Goal: Task Accomplishment & Management: Complete application form

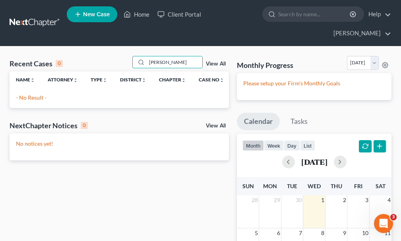
click at [95, 17] on span "New Case" at bounding box center [96, 15] width 27 height 6
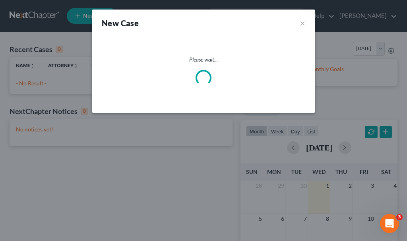
select select "29"
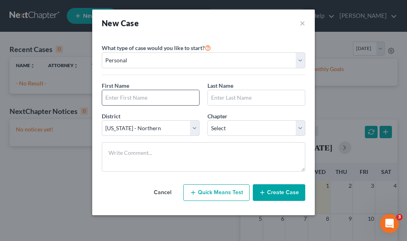
drag, startPoint x: 168, startPoint y: 96, endPoint x: 173, endPoint y: 96, distance: 4.8
click at [168, 96] on input "text" at bounding box center [150, 97] width 97 height 15
type input "[PERSON_NAME]"
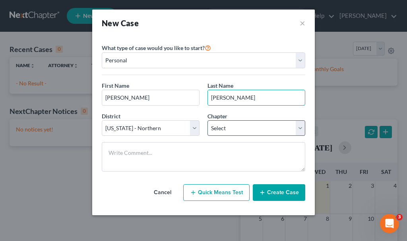
type input "[PERSON_NAME]"
click at [217, 126] on select "Select 7 11 12 13" at bounding box center [257, 128] width 98 height 16
select select "0"
click at [208, 120] on select "Select 7 11 12 13" at bounding box center [257, 128] width 98 height 16
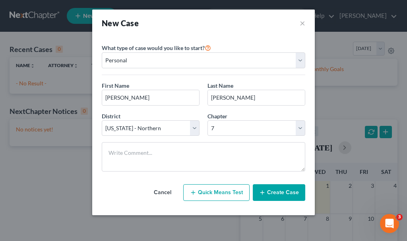
click at [276, 193] on button "Create Case" at bounding box center [279, 193] width 52 height 17
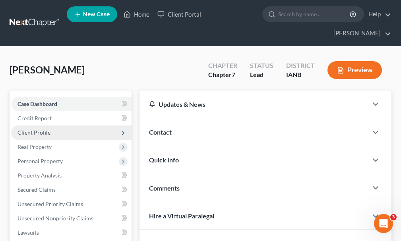
click at [41, 129] on span "Client Profile" at bounding box center [33, 132] width 33 height 7
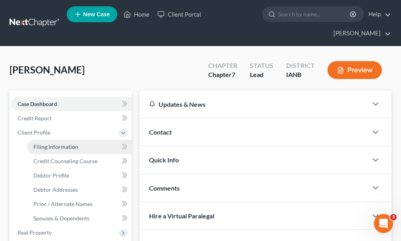
click at [55, 140] on link "Filing Information" at bounding box center [79, 147] width 105 height 14
select select "1"
select select "0"
select select "29"
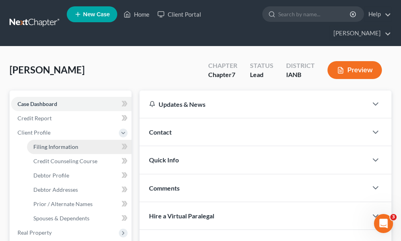
select select "0"
select select "16"
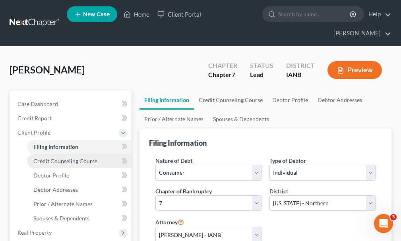
click at [55, 154] on link "Credit Counseling Course" at bounding box center [79, 161] width 105 height 14
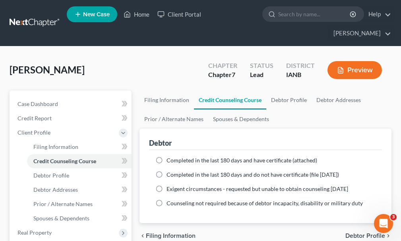
click at [167, 157] on label "Completed in the last 180 days and have certificate (attached)" at bounding box center [242, 161] width 151 height 8
click at [170, 157] on input "Completed in the last 180 days and have certificate (attached)" at bounding box center [172, 159] width 5 height 5
radio input "true"
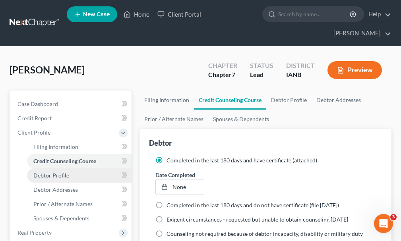
click at [60, 172] on span "Debtor Profile" at bounding box center [51, 175] width 36 height 7
select select "0"
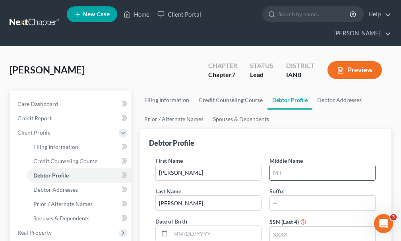
click at [288, 165] on input "text" at bounding box center [322, 172] width 105 height 15
type input "[PERSON_NAME]"
click at [296, 227] on input "text" at bounding box center [322, 234] width 105 height 15
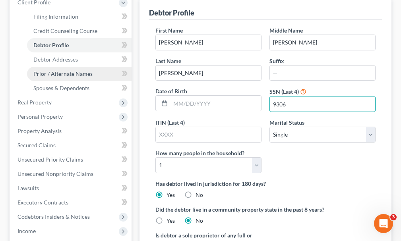
scroll to position [119, 0]
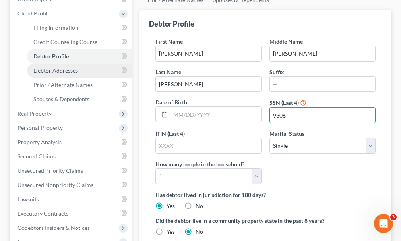
type input "9306"
click at [61, 67] on span "Debtor Addresses" at bounding box center [55, 70] width 45 height 7
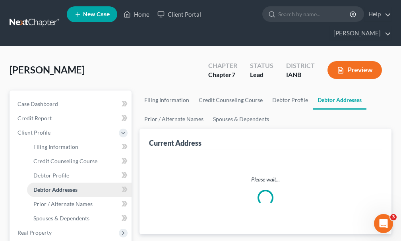
select select "0"
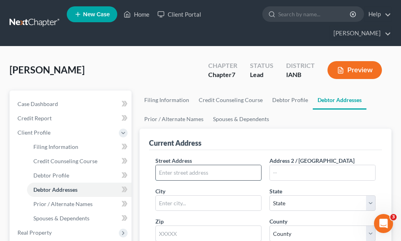
click at [230, 165] on input "text" at bounding box center [208, 172] width 105 height 15
type input "[STREET_ADDRESS]"
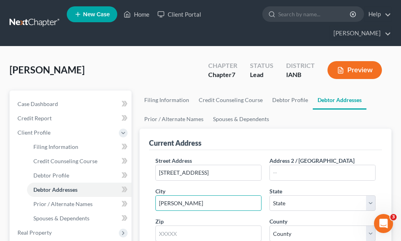
type input "[PERSON_NAME]"
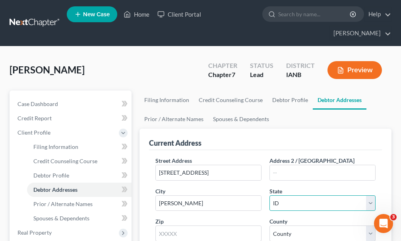
select select "16"
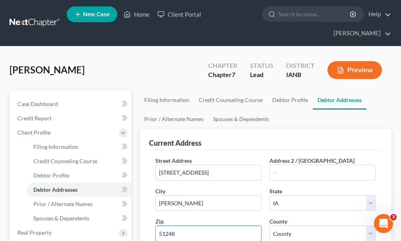
type input "51248"
select select "70"
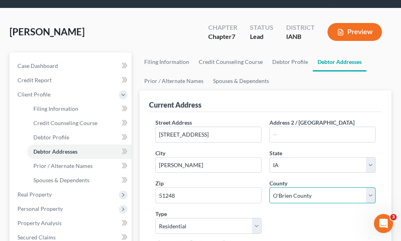
scroll to position [80, 0]
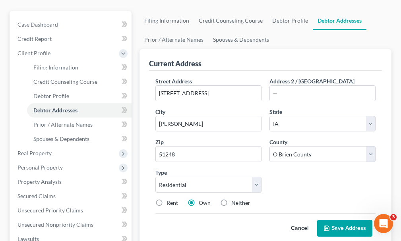
click at [332, 220] on button "Save Address" at bounding box center [344, 228] width 55 height 17
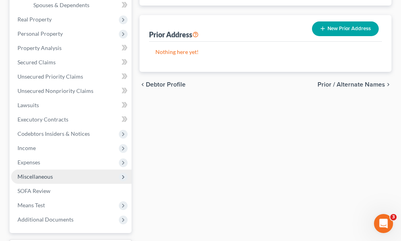
scroll to position [239, 0]
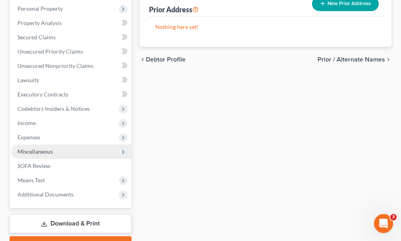
click at [39, 148] on span "Miscellaneous" at bounding box center [34, 151] width 35 height 7
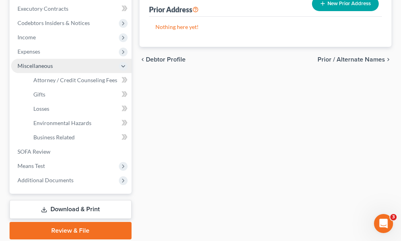
scroll to position [153, 0]
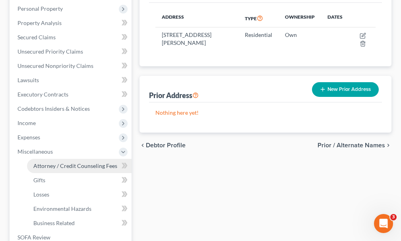
click at [51, 163] on span "Attorney / Credit Counseling Fees" at bounding box center [75, 166] width 84 height 7
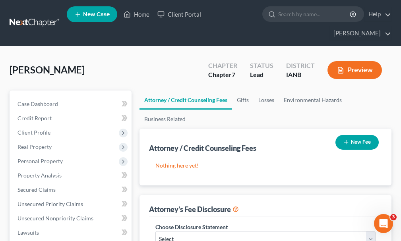
click at [358, 135] on button "New Fee" at bounding box center [357, 142] width 43 height 15
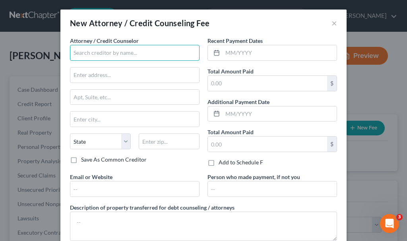
click at [112, 51] on input "text" at bounding box center [135, 53] width 130 height 16
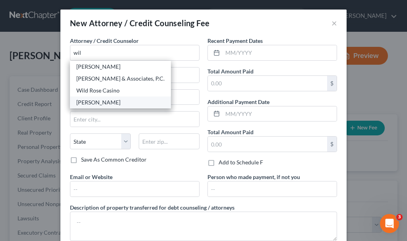
click at [95, 103] on div "[PERSON_NAME]" at bounding box center [120, 103] width 88 height 8
type input "[PERSON_NAME]"
type input "[STREET_ADDRESS][PERSON_NAME]"
type input "[GEOGRAPHIC_DATA]"
select select "16"
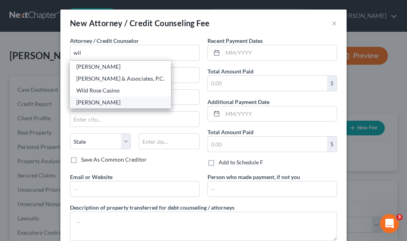
type input "51101"
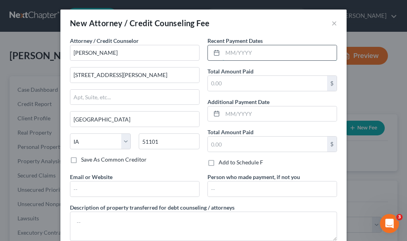
click at [241, 52] on input "text" at bounding box center [280, 52] width 114 height 15
type input "08/2025"
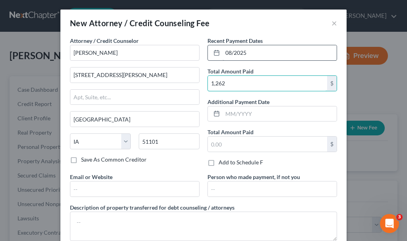
type input "1,262"
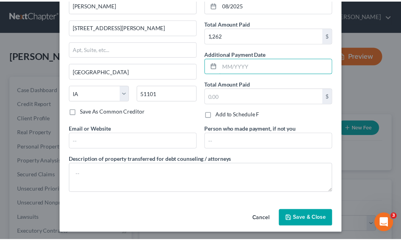
scroll to position [50, 0]
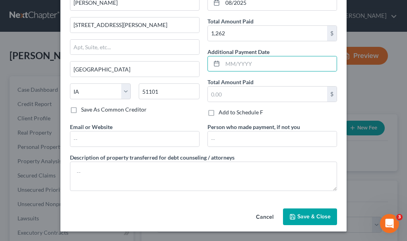
click at [309, 216] on span "Save & Close" at bounding box center [313, 217] width 33 height 7
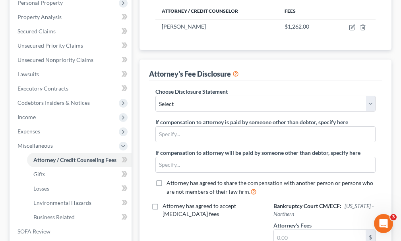
scroll to position [159, 0]
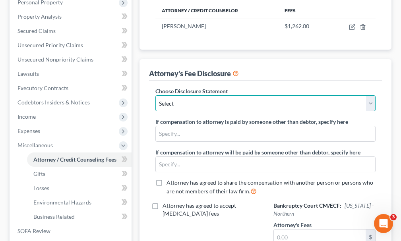
click at [215, 95] on select "Select Attorney" at bounding box center [265, 103] width 220 height 16
select select "0"
click at [155, 95] on select "Select Attorney" at bounding box center [265, 103] width 220 height 16
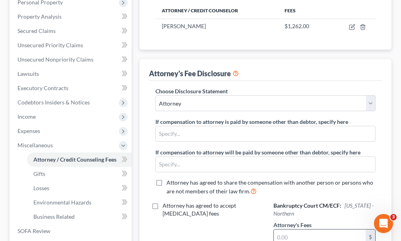
click at [308, 230] on input "text" at bounding box center [320, 237] width 92 height 15
type input "1,262"
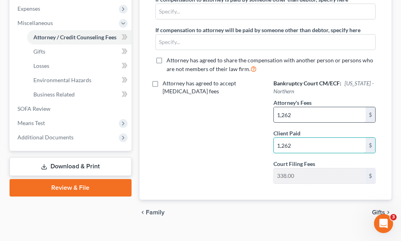
type input "1,262"
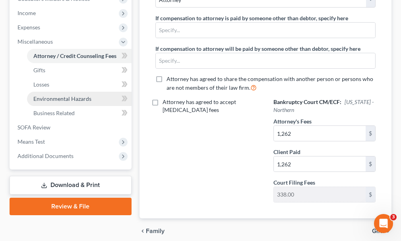
scroll to position [83, 0]
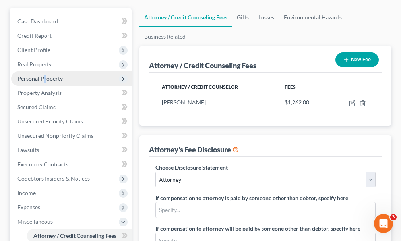
click at [43, 75] on span "Personal Property" at bounding box center [39, 78] width 45 height 7
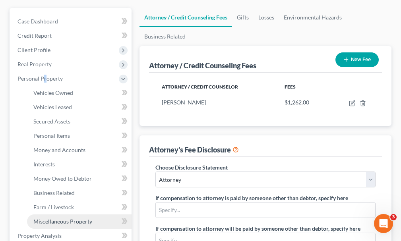
click at [66, 218] on span "Miscellaneous Property" at bounding box center [62, 221] width 59 height 7
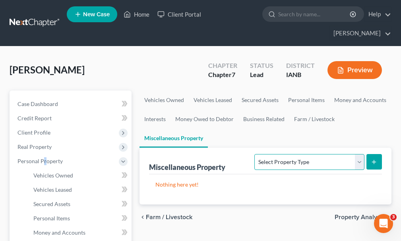
click at [317, 154] on select "Select Property Type Assigned for Creditor Benefit [DATE] Holding for Another N…" at bounding box center [310, 162] width 110 height 16
select select "transferred"
click at [255, 154] on select "Select Property Type Assigned for Creditor Benefit [DATE] Holding for Another N…" at bounding box center [310, 162] width 110 height 16
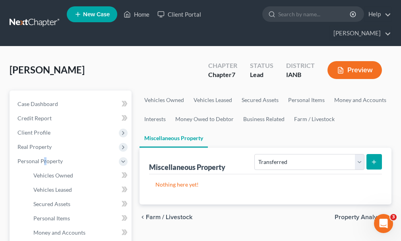
click at [379, 154] on button "submit" at bounding box center [375, 162] width 16 height 16
select select "Ordinary ([DATE])"
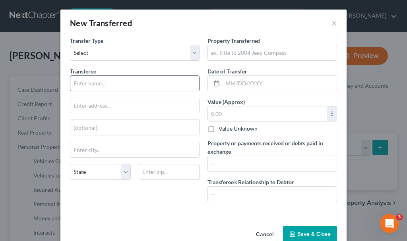
click at [103, 82] on input "text" at bounding box center [134, 83] width 129 height 15
type input "Ver Hoef Automotive"
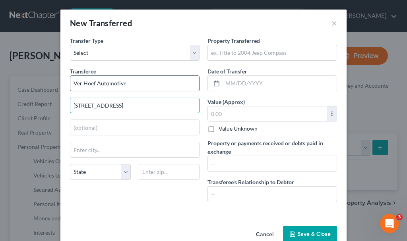
type input "[STREET_ADDRESS]"
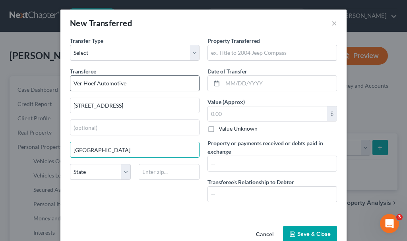
type input "[GEOGRAPHIC_DATA]"
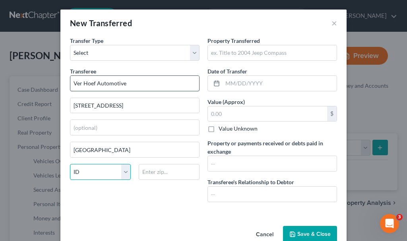
select select "16"
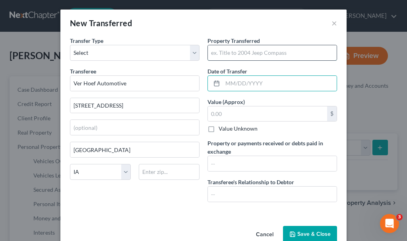
click at [290, 52] on input "text" at bounding box center [272, 52] width 129 height 15
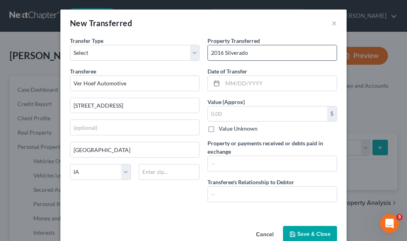
type input "2016 Silverado"
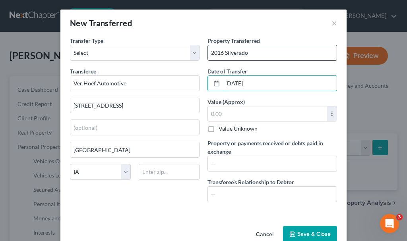
type input "[DATE]"
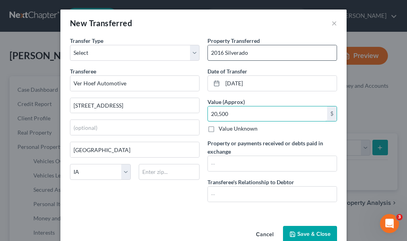
type input "20,500"
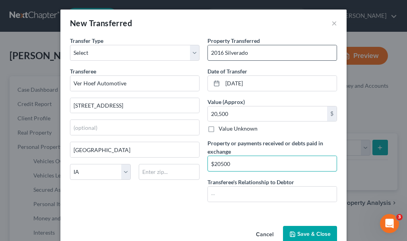
type input "$20500"
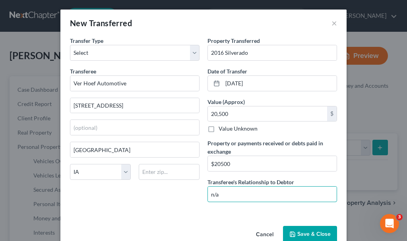
type input "n/a"
click at [315, 233] on button "Save & Close" at bounding box center [310, 234] width 54 height 17
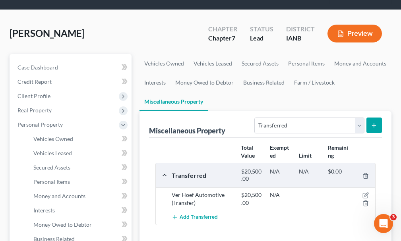
scroll to position [40, 0]
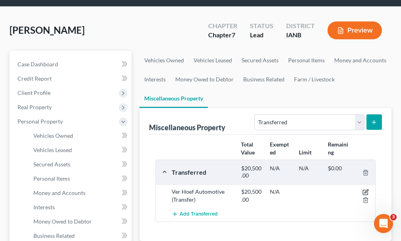
click at [364, 189] on icon "button" at bounding box center [366, 192] width 6 height 6
select select "Ordinary ([DATE])"
select select "16"
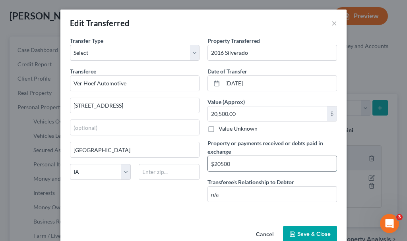
click at [258, 167] on input "$20500" at bounding box center [272, 163] width 129 height 15
type input "$20500 ($14000 funeral home, $6300 headstone)"
click at [305, 232] on button "Save & Close" at bounding box center [310, 234] width 54 height 17
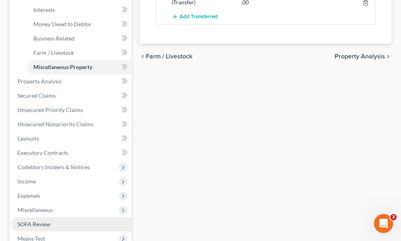
scroll to position [278, 0]
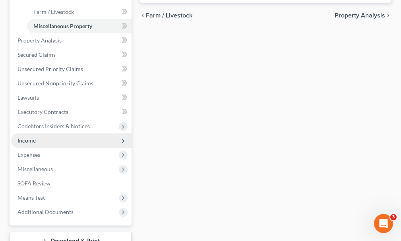
click at [28, 137] on span "Income" at bounding box center [26, 140] width 18 height 7
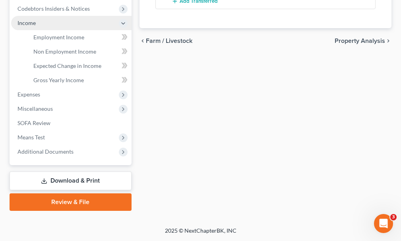
scroll to position [239, 0]
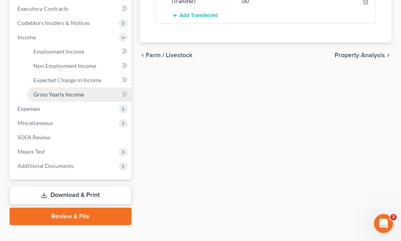
click at [62, 91] on span "Gross Yearly Income" at bounding box center [58, 94] width 51 height 7
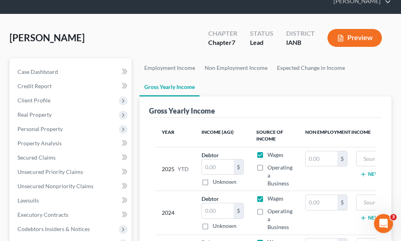
scroll to position [80, 0]
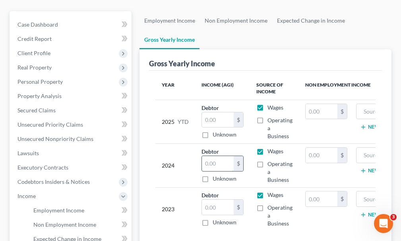
click at [219, 156] on input "text" at bounding box center [218, 163] width 32 height 15
type input "22,341"
click at [319, 148] on input "text" at bounding box center [322, 155] width 32 height 15
type input "31,384"
click at [365, 148] on input "text" at bounding box center [397, 155] width 72 height 15
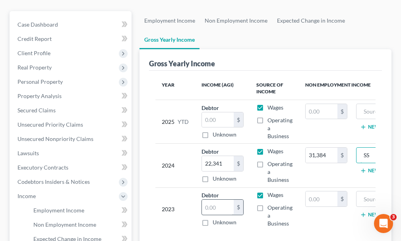
type input "SS"
click at [220, 200] on input "text" at bounding box center [218, 207] width 32 height 15
click at [312, 192] on input "text" at bounding box center [322, 199] width 32 height 15
type input "30,406"
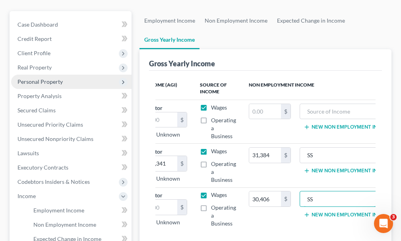
type input "SS"
click at [37, 75] on span "Personal Property" at bounding box center [71, 82] width 120 height 14
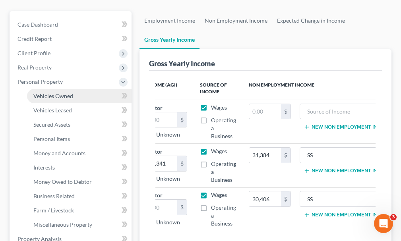
click at [47, 93] on span "Vehicles Owned" at bounding box center [53, 96] width 40 height 7
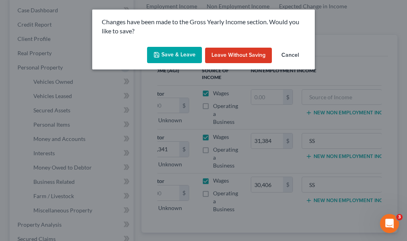
click at [166, 53] on button "Save & Leave" at bounding box center [174, 55] width 55 height 17
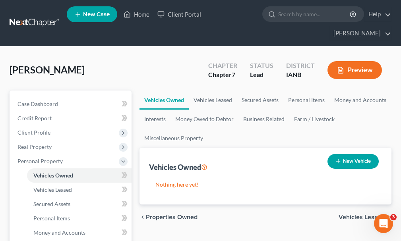
click at [365, 154] on button "New Vehicle" at bounding box center [353, 161] width 51 height 15
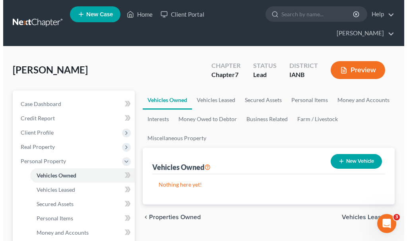
select select "0"
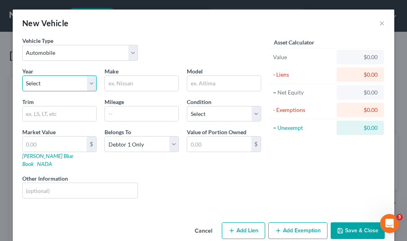
click at [53, 83] on select "Select 2026 2025 2024 2023 2022 2021 2020 2019 2018 2017 2016 2015 2014 2013 20…" at bounding box center [59, 84] width 74 height 16
select select "10"
click at [22, 76] on select "Select 2026 2025 2024 2023 2022 2021 2020 2019 2018 2017 2016 2015 2014 2013 20…" at bounding box center [59, 84] width 74 height 16
drag, startPoint x: 136, startPoint y: 80, endPoint x: 134, endPoint y: 84, distance: 4.5
click at [136, 80] on input "text" at bounding box center [142, 83] width 74 height 15
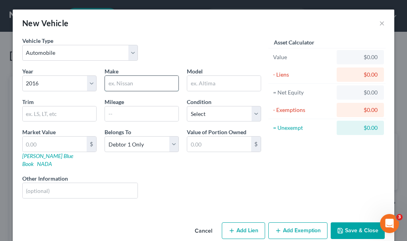
type input "Ford"
click at [211, 85] on input "text" at bounding box center [224, 83] width 74 height 15
type input "Edge"
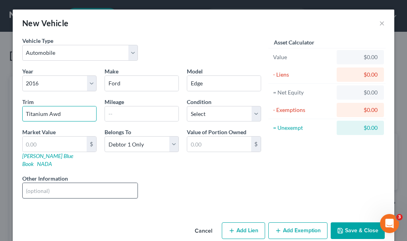
type input "Titanium Awd"
click at [81, 183] on input "text" at bounding box center [80, 190] width 115 height 15
type input "black"
click at [39, 146] on input "text" at bounding box center [55, 144] width 64 height 15
type input "1"
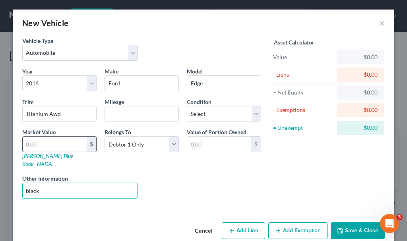
type input "1.00"
type input "1"
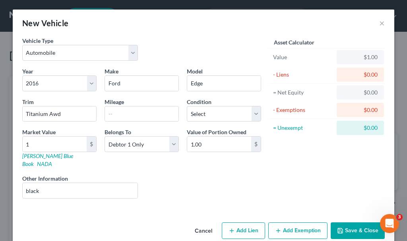
click at [304, 223] on button "Add Exemption" at bounding box center [297, 231] width 59 height 17
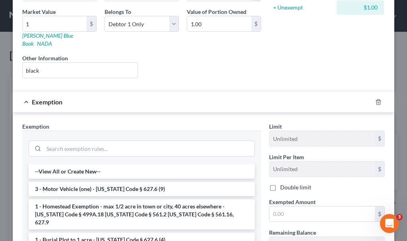
scroll to position [159, 0]
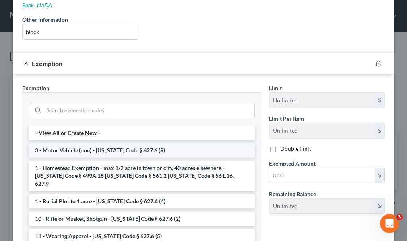
click at [87, 144] on li "3 - Motor Vehicle (one) - [US_STATE] Code § 627.6 (9)" at bounding box center [142, 151] width 226 height 14
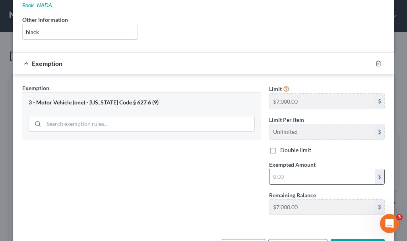
click at [297, 169] on input "text" at bounding box center [322, 176] width 105 height 15
type input "1"
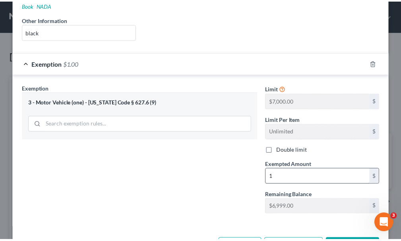
scroll to position [166, 0]
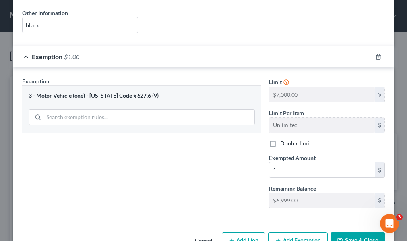
click at [344, 233] on button "Save & Close" at bounding box center [358, 241] width 54 height 17
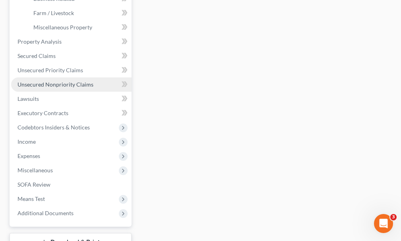
scroll to position [278, 0]
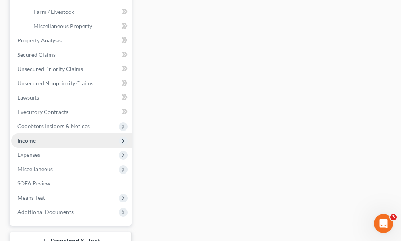
click at [25, 137] on span "Income" at bounding box center [26, 140] width 18 height 7
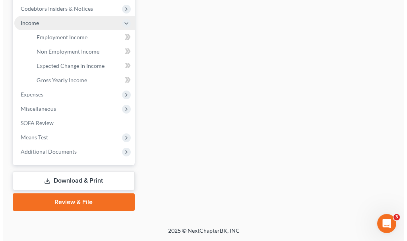
scroll to position [239, 0]
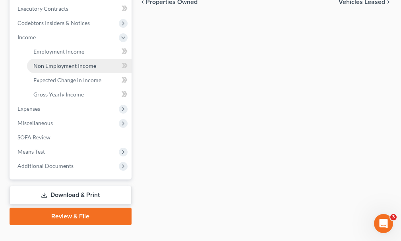
click at [75, 62] on span "Non Employment Income" at bounding box center [64, 65] width 63 height 7
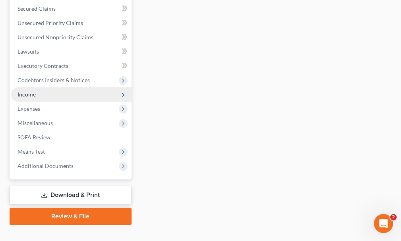
click at [29, 91] on span "Income" at bounding box center [26, 94] width 18 height 7
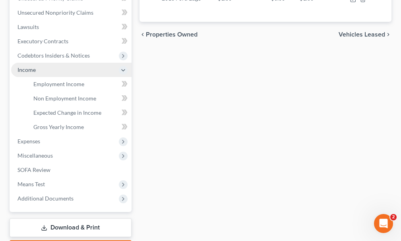
scroll to position [181, 0]
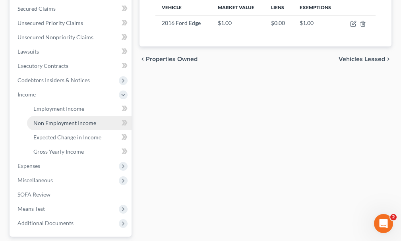
click at [43, 120] on span "Non Employment Income" at bounding box center [64, 123] width 63 height 7
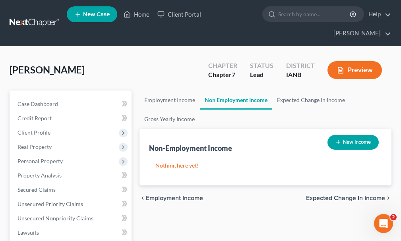
click at [355, 135] on button "New Income" at bounding box center [353, 142] width 51 height 15
select select "0"
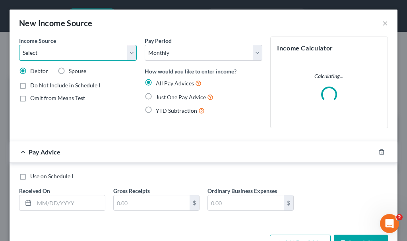
click at [56, 50] on select "Select Unemployment Disability (from employer) Pension Retirement Social Securi…" at bounding box center [78, 53] width 118 height 16
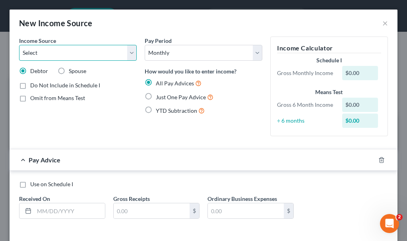
select select "4"
click at [19, 45] on select "Select Unemployment Disability (from employer) Pension Retirement Social Securi…" at bounding box center [78, 53] width 118 height 16
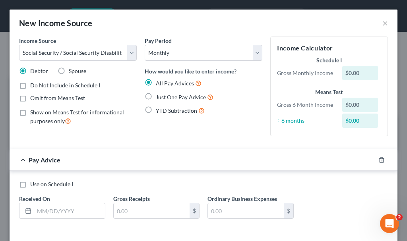
click at [30, 98] on label "Omit from Means Test" at bounding box center [57, 98] width 55 height 8
click at [33, 98] on input "Omit from Means Test" at bounding box center [35, 96] width 5 height 5
checkbox input "true"
click at [156, 95] on label "Just One Pay Advice" at bounding box center [185, 97] width 58 height 9
click at [159, 95] on input "Just One Pay Advice" at bounding box center [161, 95] width 5 height 5
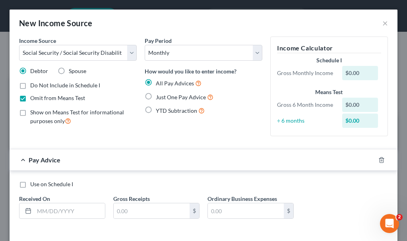
radio input "true"
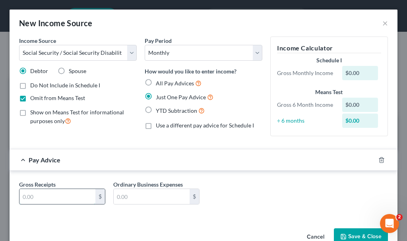
click at [79, 195] on input "text" at bounding box center [57, 196] width 76 height 15
type input "1,678"
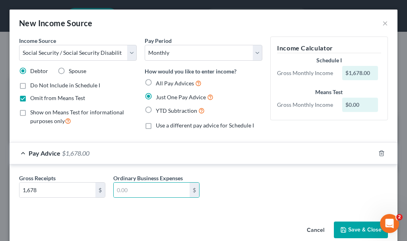
click at [349, 229] on button "Save & Close" at bounding box center [361, 230] width 54 height 17
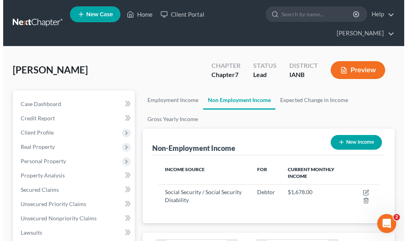
scroll to position [397555, 397429]
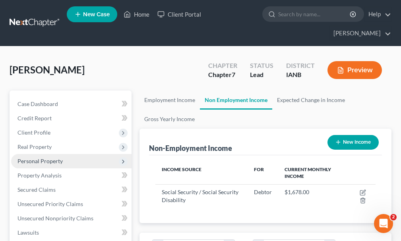
click at [29, 158] on span "Personal Property" at bounding box center [39, 161] width 45 height 7
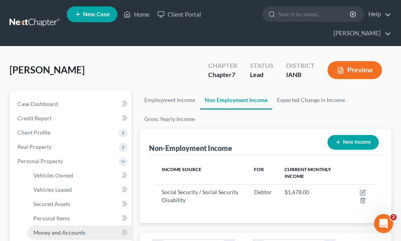
click at [55, 229] on span "Money and Accounts" at bounding box center [59, 232] width 52 height 7
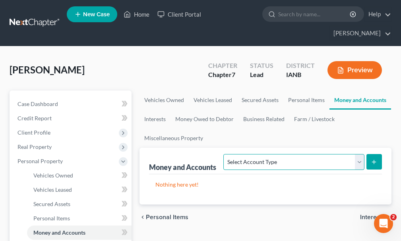
click at [274, 154] on select "Select Account Type Brokerage Cash on Hand Certificates of Deposit Checking Acc…" at bounding box center [293, 162] width 141 height 16
select select "checking"
click at [225, 154] on select "Select Account Type Brokerage Cash on Hand Certificates of Deposit Checking Acc…" at bounding box center [293, 162] width 141 height 16
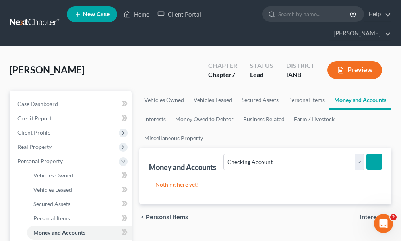
click at [374, 160] on line "submit" at bounding box center [374, 162] width 0 height 4
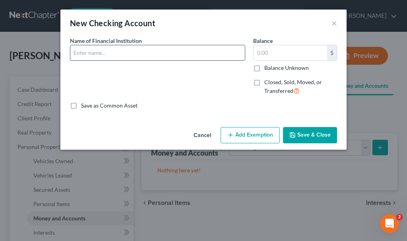
click at [85, 51] on input "text" at bounding box center [157, 52] width 175 height 15
type input "American State Bank (109)"
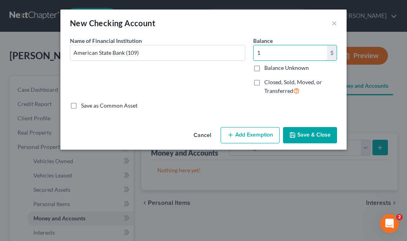
type input "1"
click at [253, 134] on button "Add Exemption" at bounding box center [250, 135] width 59 height 17
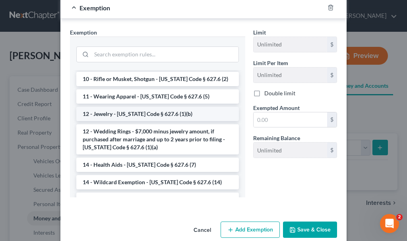
scroll to position [80, 0]
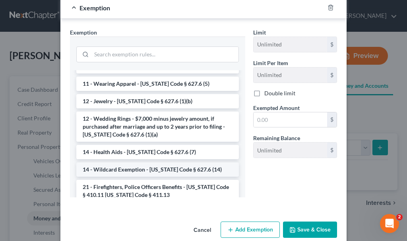
click at [123, 168] on li "14 - Wildcard Exemption - [US_STATE] Code § 627.6 (14)" at bounding box center [157, 170] width 163 height 14
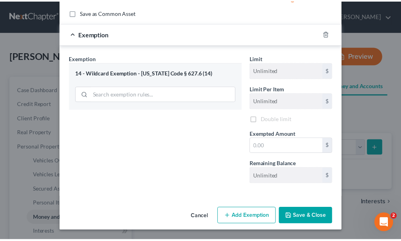
scroll to position [94, 0]
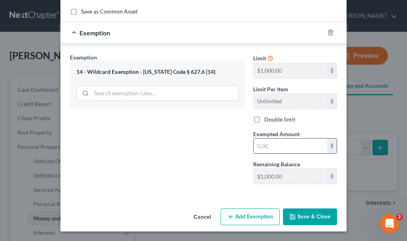
click at [268, 144] on input "text" at bounding box center [291, 146] width 74 height 15
type input "1"
click at [299, 215] on button "Save & Close" at bounding box center [310, 217] width 54 height 17
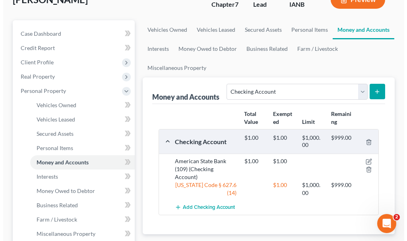
scroll to position [119, 0]
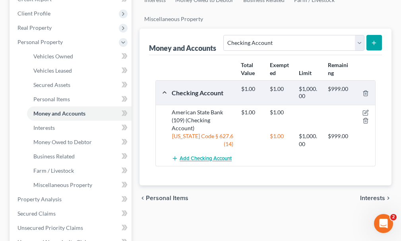
click at [206, 156] on span "Add Checking Account" at bounding box center [206, 159] width 52 height 6
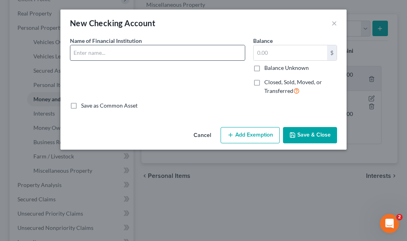
click at [127, 52] on input "text" at bounding box center [157, 52] width 175 height 15
type input "Peoples Bank (828)"
type input "1"
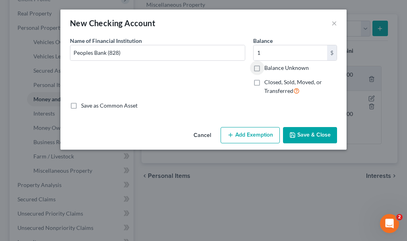
click at [251, 134] on button "Add Exemption" at bounding box center [250, 135] width 59 height 17
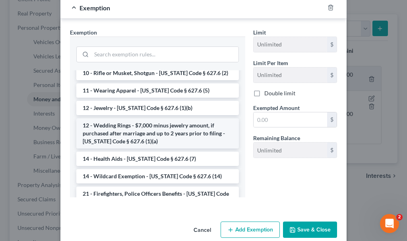
scroll to position [80, 0]
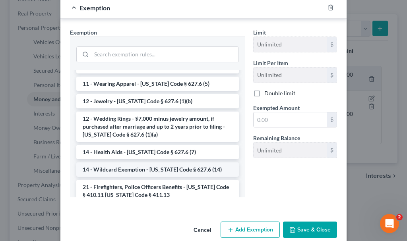
click at [137, 167] on li "14 - Wildcard Exemption - [US_STATE] Code § 627.6 (14)" at bounding box center [157, 170] width 163 height 14
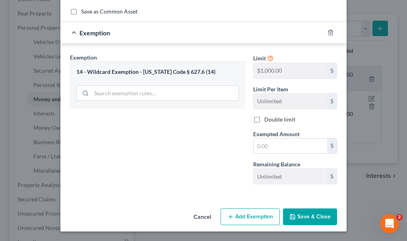
scroll to position [94, 0]
click at [282, 146] on input "text" at bounding box center [291, 146] width 74 height 15
type input "1"
click at [300, 216] on button "Save & Close" at bounding box center [310, 217] width 54 height 17
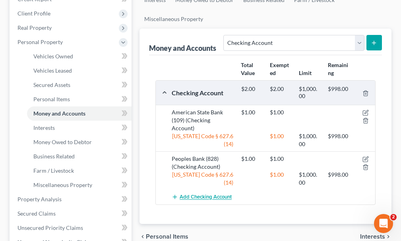
click at [218, 194] on span "Add Checking Account" at bounding box center [206, 197] width 52 height 6
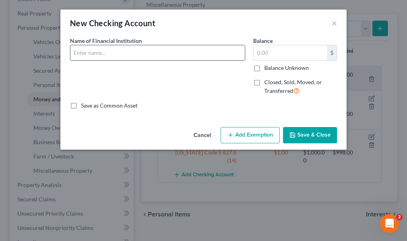
click at [116, 51] on input "text" at bounding box center [157, 52] width 175 height 15
type input "Peoples Bank (664)"
type input "1"
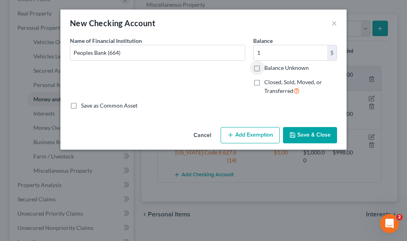
click at [245, 135] on button "Add Exemption" at bounding box center [250, 135] width 59 height 17
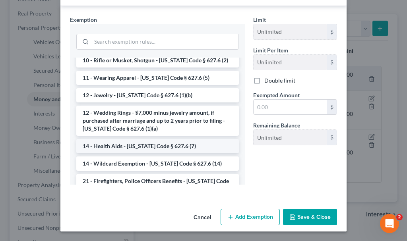
scroll to position [80, 0]
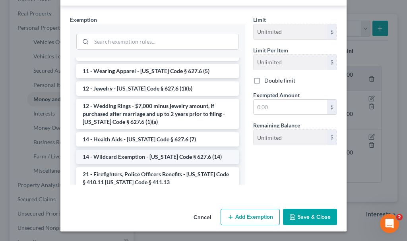
click at [136, 159] on li "14 - Wildcard Exemption - [US_STATE] Code § 627.6 (14)" at bounding box center [157, 157] width 163 height 14
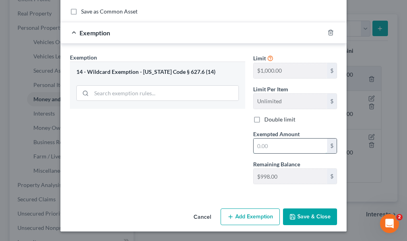
click at [268, 145] on input "text" at bounding box center [291, 146] width 74 height 15
type input "1"
click at [298, 217] on button "Save & Close" at bounding box center [310, 217] width 54 height 17
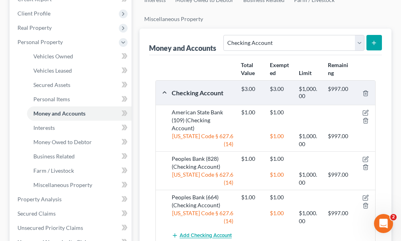
click at [216, 233] on span "Add Checking Account" at bounding box center [206, 236] width 52 height 6
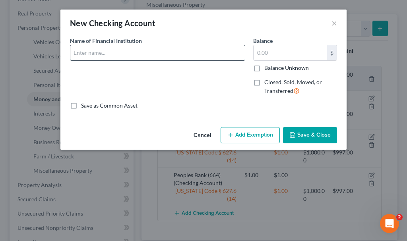
click at [93, 53] on input "text" at bounding box center [157, 52] width 175 height 15
type input "Peoples Bank (004)"
type input "1"
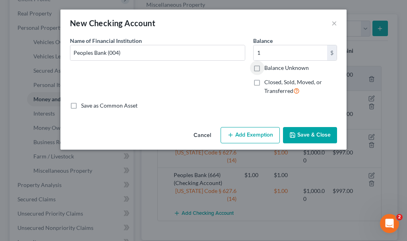
click at [256, 135] on button "Add Exemption" at bounding box center [250, 135] width 59 height 17
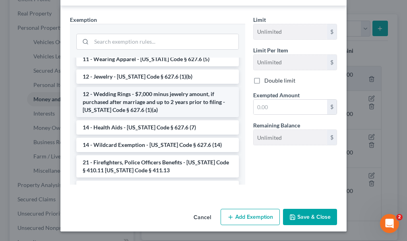
scroll to position [119, 0]
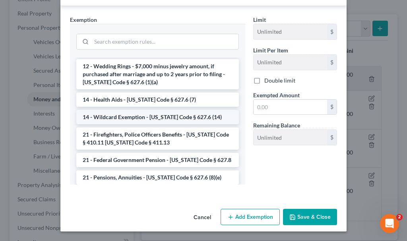
click at [124, 115] on li "14 - Wildcard Exemption - [US_STATE] Code § 627.6 (14)" at bounding box center [157, 117] width 163 height 14
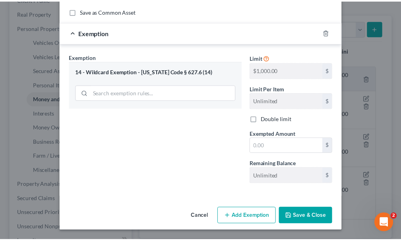
scroll to position [94, 0]
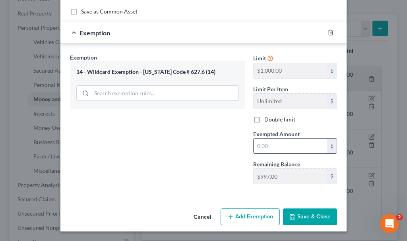
click at [264, 146] on input "text" at bounding box center [291, 146] width 74 height 15
type input "1"
click at [297, 215] on button "Save & Close" at bounding box center [310, 217] width 54 height 17
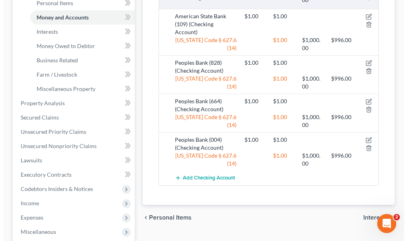
scroll to position [239, 0]
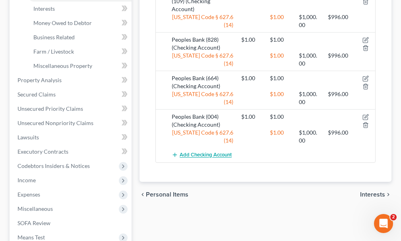
click at [213, 152] on span "Add Checking Account" at bounding box center [206, 155] width 52 height 6
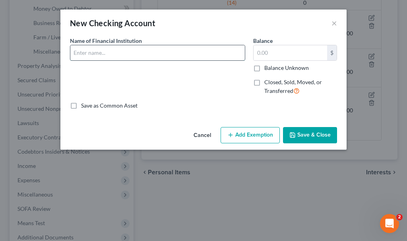
click at [146, 51] on input "text" at bounding box center [157, 52] width 175 height 15
type input "Citizens State Bank (081)"
type input "1"
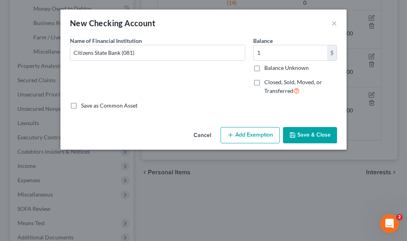
click at [251, 134] on button "Add Exemption" at bounding box center [250, 135] width 59 height 17
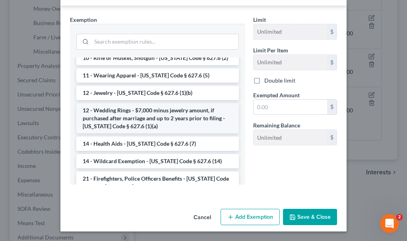
scroll to position [80, 0]
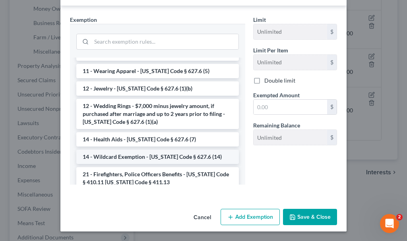
click at [129, 157] on li "14 - Wildcard Exemption - [US_STATE] Code § 627.6 (14)" at bounding box center [157, 157] width 163 height 14
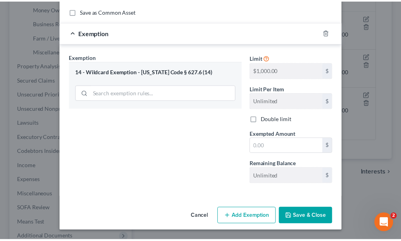
scroll to position [94, 0]
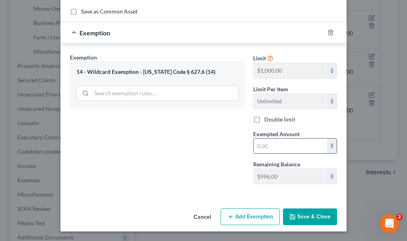
click at [272, 146] on input "text" at bounding box center [291, 146] width 74 height 15
type input "1"
click at [295, 215] on button "Save & Close" at bounding box center [310, 217] width 54 height 17
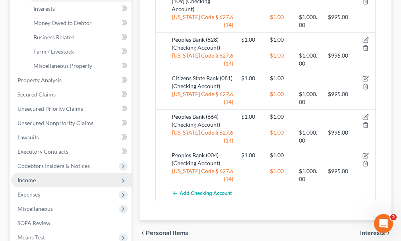
click at [26, 177] on span "Income" at bounding box center [26, 180] width 18 height 7
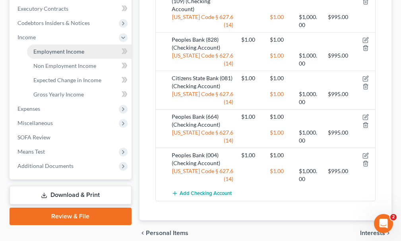
click at [60, 48] on span "Employment Income" at bounding box center [58, 51] width 51 height 7
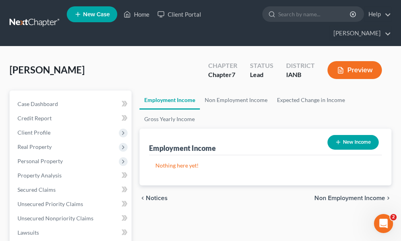
click at [361, 135] on button "New Income" at bounding box center [353, 142] width 51 height 15
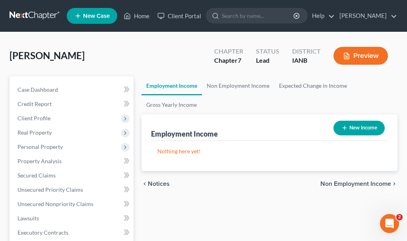
select select "0"
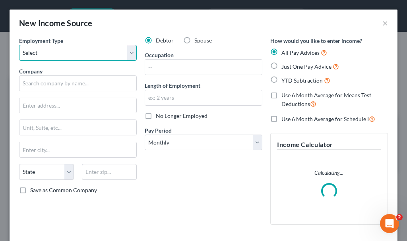
click at [77, 50] on select "Select Full or Part Time Employment Self Employment" at bounding box center [78, 53] width 118 height 16
select select "0"
click at [19, 45] on select "Select Full or Part Time Employment Self Employment" at bounding box center [78, 53] width 118 height 16
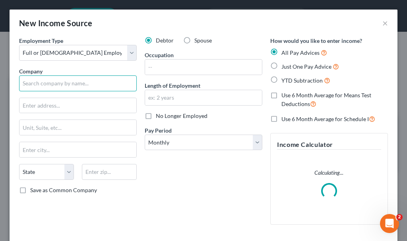
click at [68, 84] on input "text" at bounding box center [78, 84] width 118 height 16
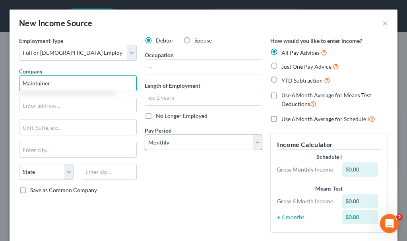
type input "Maintainer"
click at [187, 140] on select "Select Monthly Twice Monthly Every Other Week Weekly" at bounding box center [204, 143] width 118 height 16
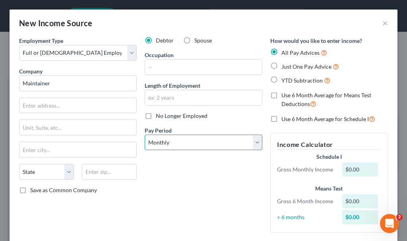
select select "3"
click at [145, 135] on select "Select Monthly Twice Monthly Every Other Week Weekly" at bounding box center [204, 143] width 118 height 16
click at [282, 64] on label "Just One Pay Advice" at bounding box center [311, 66] width 58 height 9
click at [285, 64] on input "Just One Pay Advice" at bounding box center [287, 64] width 5 height 5
radio input "true"
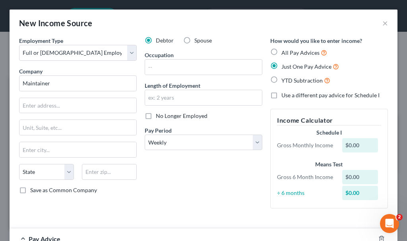
click at [282, 94] on label "Use a different pay advice for Schedule I" at bounding box center [331, 95] width 98 height 8
click at [285, 94] on input "Use a different pay advice for Schedule I" at bounding box center [287, 93] width 5 height 5
checkbox input "true"
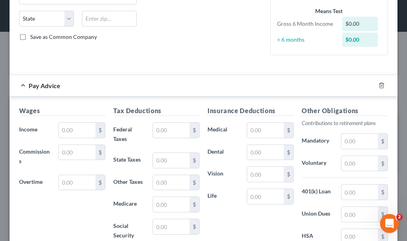
scroll to position [199, 0]
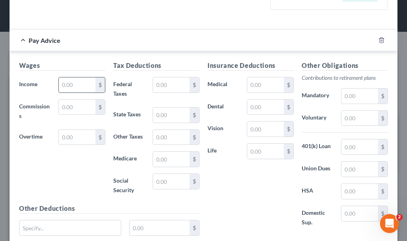
click at [78, 88] on input "text" at bounding box center [77, 85] width 37 height 15
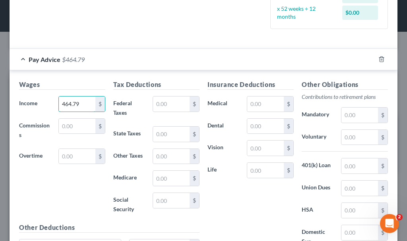
type input "464.79"
type input "35.56"
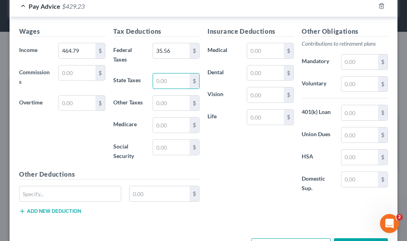
scroll to position [282, 0]
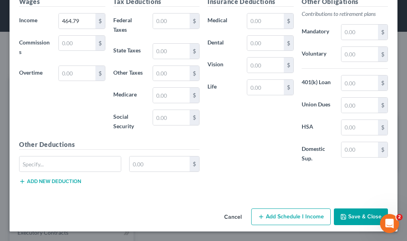
click at [296, 217] on button "Add Schedule I Income" at bounding box center [291, 217] width 80 height 17
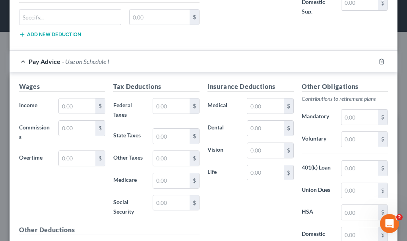
scroll to position [441, 0]
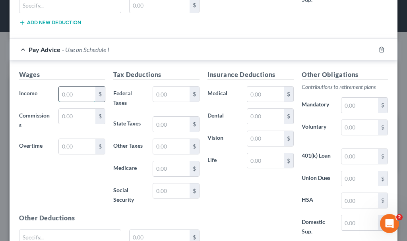
click at [79, 94] on input "text" at bounding box center [77, 94] width 37 height 15
type input "464.79"
type input "35.56"
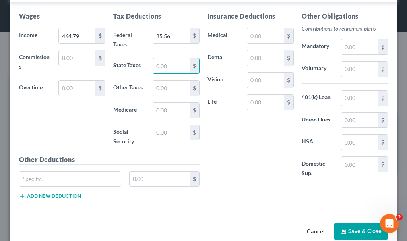
scroll to position [514, 0]
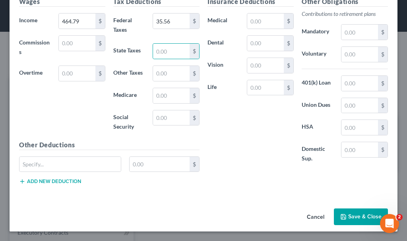
click at [357, 214] on button "Save & Close" at bounding box center [361, 217] width 54 height 17
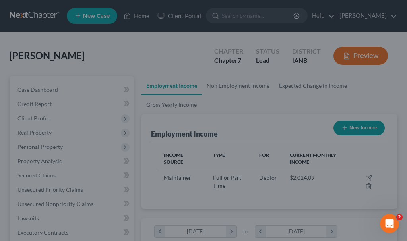
scroll to position [110, 236]
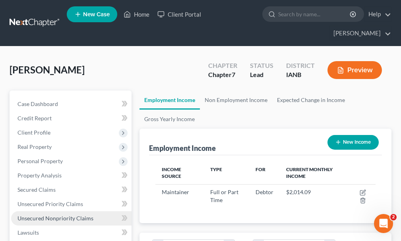
click at [53, 215] on span "Unsecured Nonpriority Claims" at bounding box center [55, 218] width 76 height 7
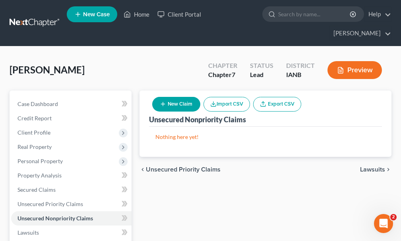
click at [180, 97] on button "New Claim" at bounding box center [176, 104] width 48 height 15
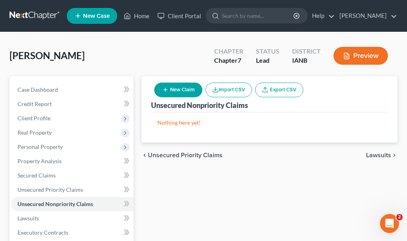
select select "0"
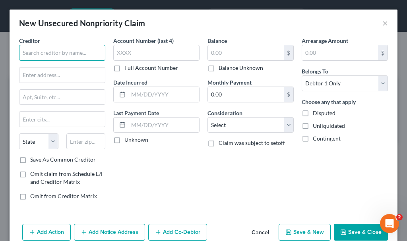
click at [78, 53] on input "text" at bounding box center [62, 53] width 86 height 16
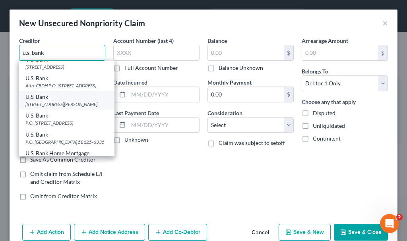
scroll to position [40, 0]
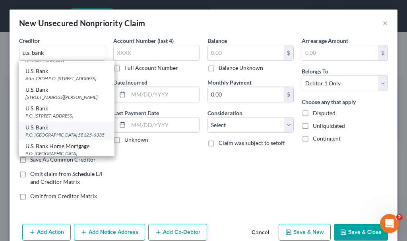
click at [43, 132] on div "U.S. Bank" at bounding box center [66, 128] width 83 height 8
type input "U.S. Bank"
type input "P.O. Box 6335"
type input "Fargo"
select select "29"
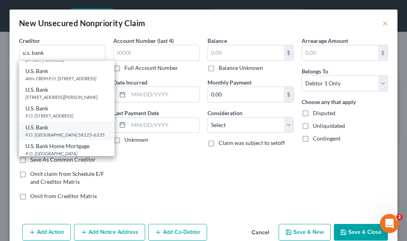
type input "58125-6335"
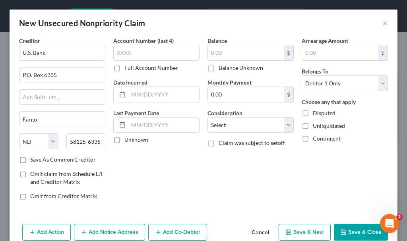
scroll to position [0, 0]
click at [142, 52] on input "text" at bounding box center [156, 53] width 86 height 16
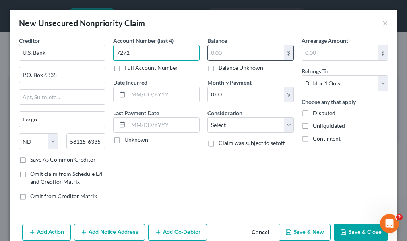
type input "7272"
click at [256, 51] on input "text" at bounding box center [246, 52] width 76 height 15
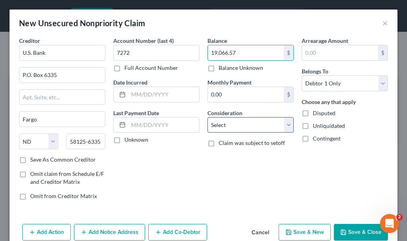
type input "19,066.57"
click at [235, 124] on select "Select Cable / Satellite Services Collection Agency Credit Card Debt Debt Couns…" at bounding box center [251, 125] width 86 height 16
select select "14"
click at [208, 117] on select "Select Cable / Satellite Services Collection Agency Credit Card Debt Debt Couns…" at bounding box center [251, 125] width 86 height 16
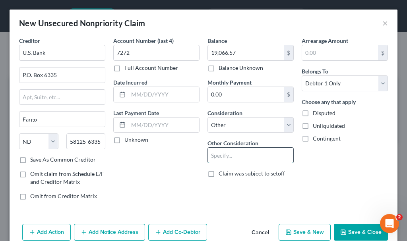
click at [235, 156] on input "text" at bounding box center [250, 155] width 85 height 15
type input "business debt"
click at [294, 233] on button "Save & New" at bounding box center [305, 232] width 52 height 17
select select "0"
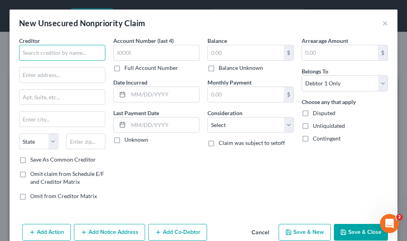
drag, startPoint x: 66, startPoint y: 47, endPoint x: 64, endPoint y: 41, distance: 6.4
click at [64, 43] on div "Creditor *" at bounding box center [62, 49] width 86 height 24
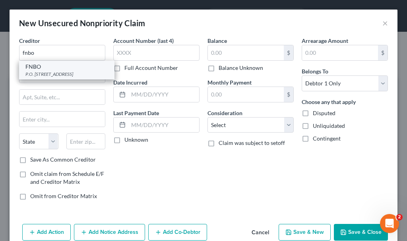
click at [43, 72] on div "P.O. Box 3331 Stop Code 9200, Omaha, NE 68103-0331" at bounding box center [66, 74] width 83 height 7
type input "FNBO"
type input "P.O. Box 3331"
type input "Stop Code 9200"
type input "Omaha"
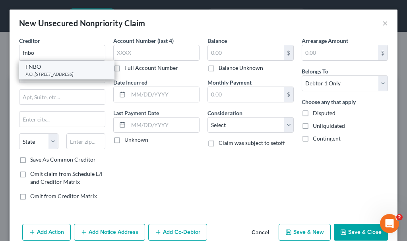
select select "30"
type input "68103-0331"
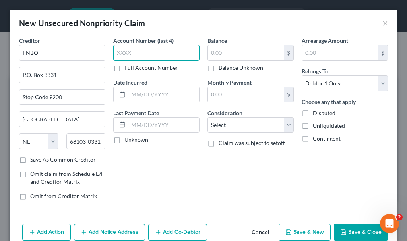
click at [134, 51] on input "text" at bounding box center [156, 53] width 86 height 16
type input "4994"
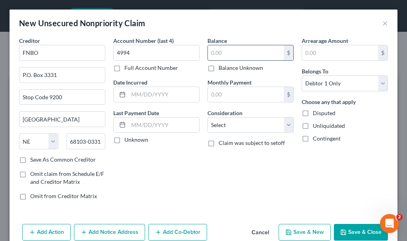
click at [226, 50] on input "text" at bounding box center [246, 52] width 76 height 15
type input "537.02"
click at [233, 124] on select "Select Cable / Satellite Services Collection Agency Credit Card Debt Debt Couns…" at bounding box center [251, 125] width 86 height 16
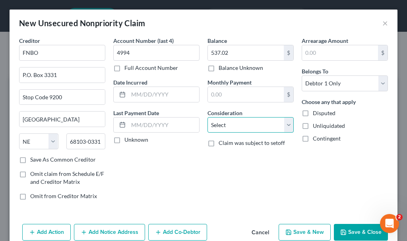
select select "2"
click at [208, 117] on select "Select Cable / Satellite Services Collection Agency Credit Card Debt Debt Couns…" at bounding box center [251, 125] width 86 height 16
click at [295, 232] on button "Save & New" at bounding box center [305, 232] width 52 height 17
select select "0"
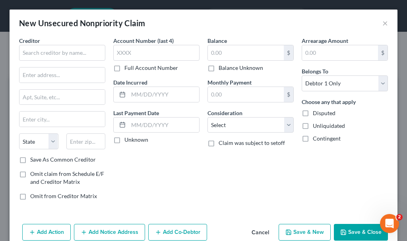
type input "0.00"
click at [74, 54] on input "text" at bounding box center [62, 53] width 86 height 16
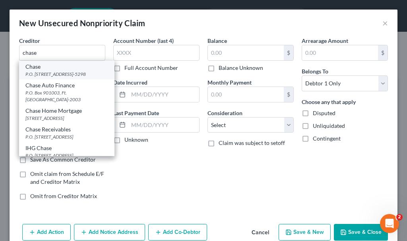
click at [50, 76] on div "P.O. Box 15298, Wilmington, DE 19850-5298" at bounding box center [66, 74] width 83 height 7
type input "Chase"
type input "P.O. Box 15298"
type input "Wilmington"
select select "7"
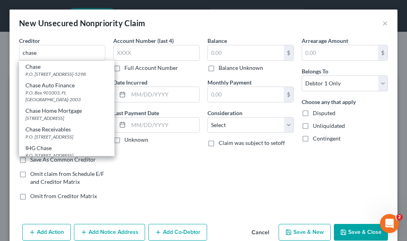
type input "19850-5298"
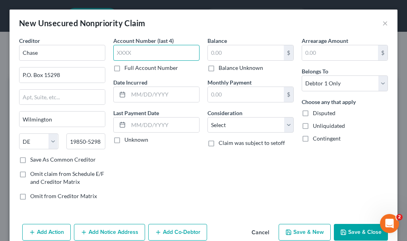
click at [136, 54] on input "text" at bounding box center [156, 53] width 86 height 16
type input "7617"
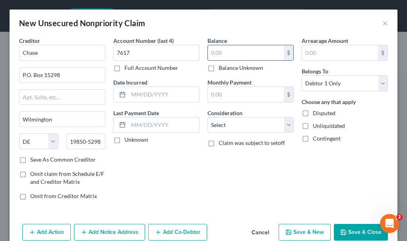
click at [234, 56] on input "text" at bounding box center [246, 52] width 76 height 15
type input "1,485.46"
click at [229, 126] on select "Select Cable / Satellite Services Collection Agency Credit Card Debt Debt Couns…" at bounding box center [251, 125] width 86 height 16
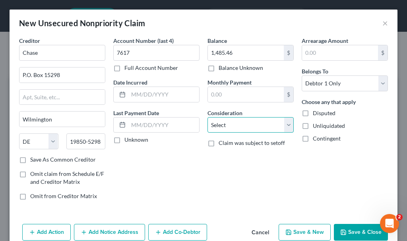
select select "2"
click at [208, 117] on select "Select Cable / Satellite Services Collection Agency Credit Card Debt Debt Couns…" at bounding box center [251, 125] width 86 height 16
click at [282, 228] on button "Save & New" at bounding box center [305, 232] width 52 height 17
select select "0"
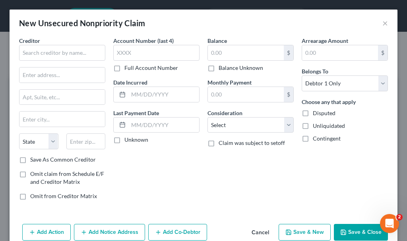
type input "0.00"
click at [47, 48] on input "text" at bounding box center [62, 53] width 86 height 16
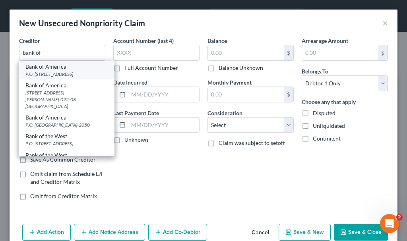
click at [45, 73] on div "P.O. Box 982238, El Paso, TX 79998-2235" at bounding box center [66, 74] width 83 height 7
type input "Bank of America"
type input "P.O. Box 982238"
type input "El Paso"
select select "45"
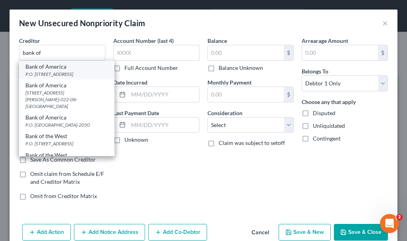
type input "79998-2235"
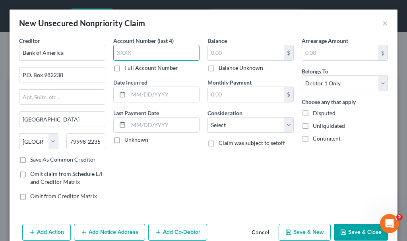
click at [138, 53] on input "text" at bounding box center [156, 53] width 86 height 16
type input "3145"
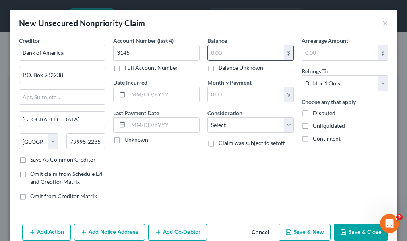
click at [227, 53] on input "text" at bounding box center [246, 52] width 76 height 15
type input "1,105.23"
click at [236, 126] on select "Select Cable / Satellite Services Collection Agency Credit Card Debt Debt Couns…" at bounding box center [251, 125] width 86 height 16
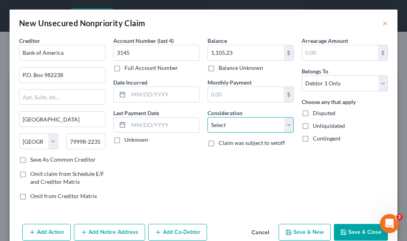
select select "2"
click at [208, 117] on select "Select Cable / Satellite Services Collection Agency Credit Card Debt Debt Couns…" at bounding box center [251, 125] width 86 height 16
click at [307, 231] on button "Save & New" at bounding box center [305, 232] width 52 height 17
select select "0"
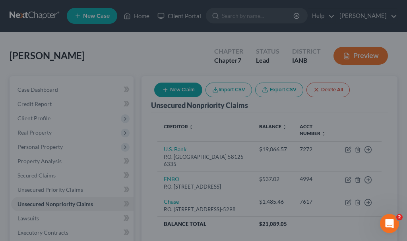
type input "0.00"
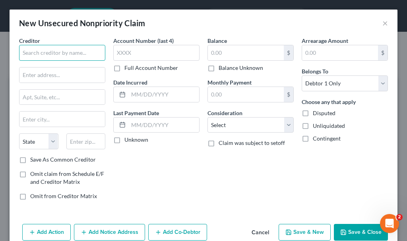
click at [49, 52] on input "text" at bounding box center [62, 53] width 86 height 16
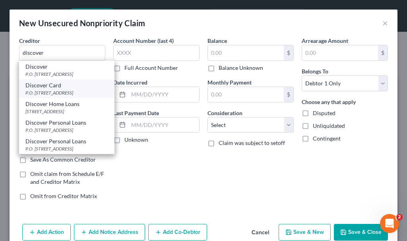
click at [49, 96] on div "P.O. Box 30943, Salt Lake City, UT 84130" at bounding box center [66, 92] width 83 height 7
type input "Discover Card"
type input "P.O. Box 30943"
type input "Salt Lake City"
select select "46"
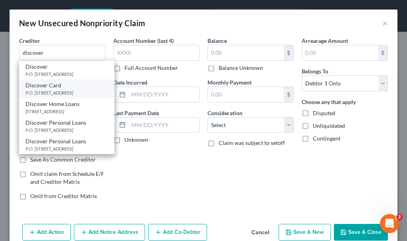
type input "84130"
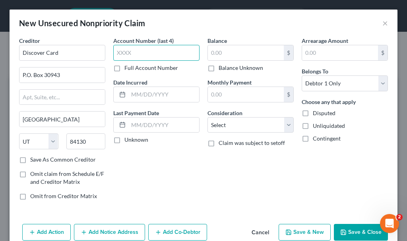
click at [141, 52] on input "text" at bounding box center [156, 53] width 86 height 16
type input "9008"
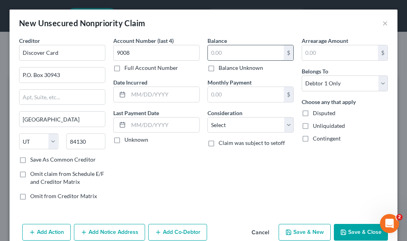
click at [231, 51] on input "text" at bounding box center [246, 52] width 76 height 15
type input "12,557.29"
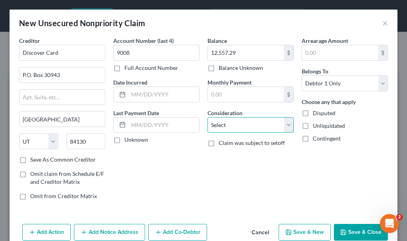
click at [245, 124] on select "Select Cable / Satellite Services Collection Agency Credit Card Debt Debt Couns…" at bounding box center [251, 125] width 86 height 16
select select "2"
click at [208, 117] on select "Select Cable / Satellite Services Collection Agency Credit Card Debt Debt Couns…" at bounding box center [251, 125] width 86 height 16
click at [294, 233] on button "Save & New" at bounding box center [305, 232] width 52 height 17
select select "0"
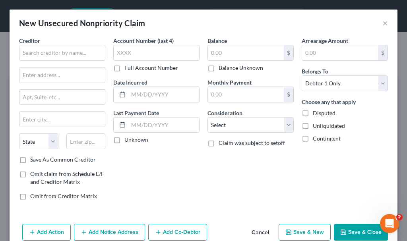
type input "0.00"
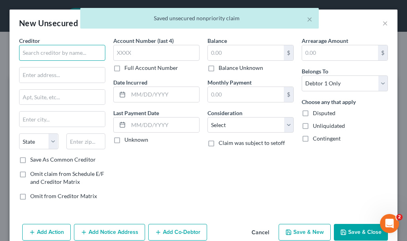
click at [67, 51] on input "text" at bounding box center [62, 53] width 86 height 16
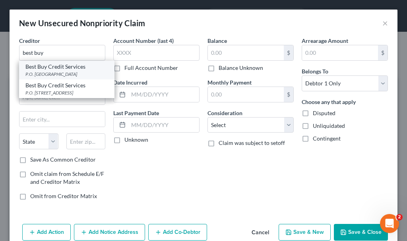
click at [56, 72] on div "P.O. Box 790441, Saint Louis, MO 63179" at bounding box center [66, 74] width 83 height 7
type input "Best Buy Credit Services"
type input "P.O. Box 790441"
type input "Saint Louis"
select select "26"
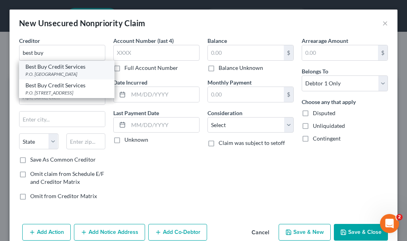
type input "63179"
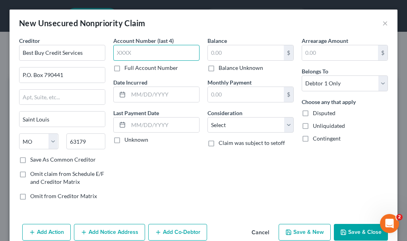
click at [144, 52] on input "text" at bounding box center [156, 53] width 86 height 16
type input "5225"
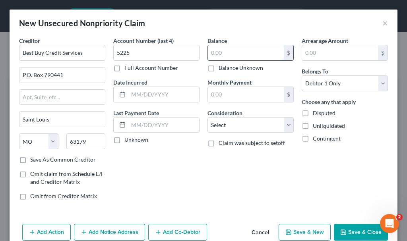
click at [241, 54] on input "text" at bounding box center [246, 52] width 76 height 15
type input "1,387.88"
click at [240, 124] on select "Select Cable / Satellite Services Collection Agency Credit Card Debt Debt Couns…" at bounding box center [251, 125] width 86 height 16
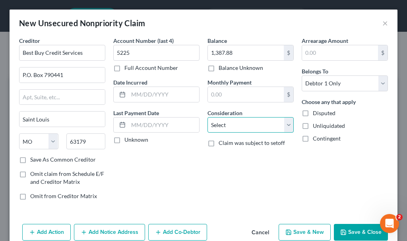
select select "2"
click at [208, 117] on select "Select Cable / Satellite Services Collection Agency Credit Card Debt Debt Couns…" at bounding box center [251, 125] width 86 height 16
click at [284, 228] on button "Save & New" at bounding box center [305, 232] width 52 height 17
select select "0"
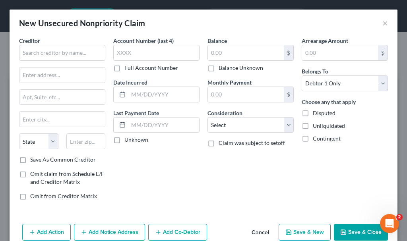
type input "0.00"
click at [76, 55] on input "text" at bounding box center [62, 53] width 86 height 16
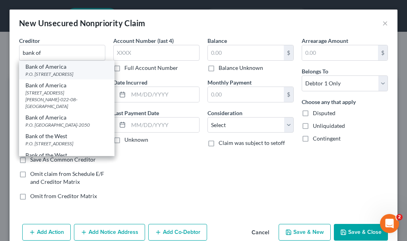
click at [50, 71] on div "P.O. Box 982238, El Paso, TX 79998-2235" at bounding box center [66, 74] width 83 height 7
type input "Bank of America"
type input "P.O. Box 982238"
type input "El Paso"
select select "45"
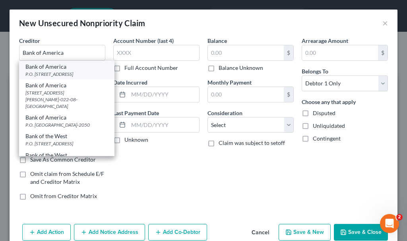
type input "79998-2235"
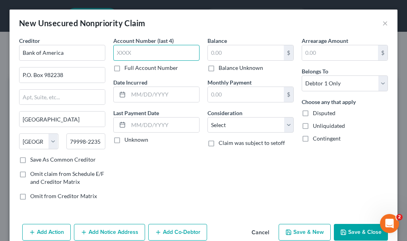
click at [130, 54] on input "text" at bounding box center [156, 53] width 86 height 16
type input "5120"
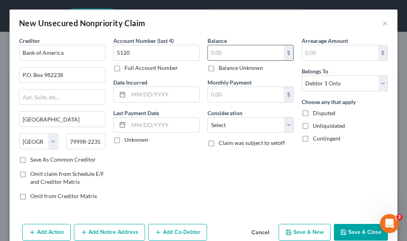
click at [229, 51] on input "text" at bounding box center [246, 52] width 76 height 15
type input "5,062.6"
click at [236, 125] on select "Select Cable / Satellite Services Collection Agency Credit Card Debt Debt Couns…" at bounding box center [251, 125] width 86 height 16
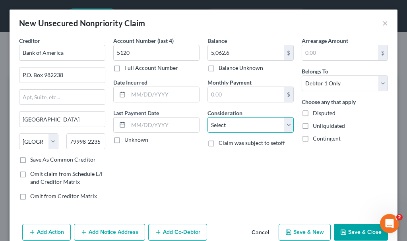
select select "2"
click at [208, 117] on select "Select Cable / Satellite Services Collection Agency Credit Card Debt Debt Couns…" at bounding box center [251, 125] width 86 height 16
click at [296, 229] on button "Save & New" at bounding box center [305, 232] width 52 height 17
type input "0.00"
select select "0"
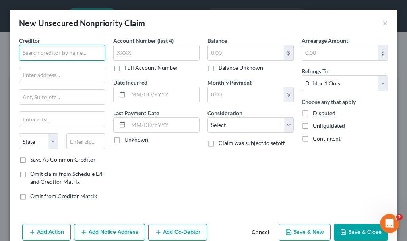
click at [72, 56] on input "text" at bounding box center [62, 53] width 86 height 16
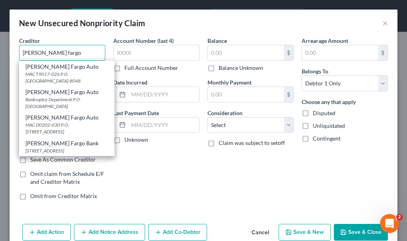
click at [56, 54] on input "wells fargo" at bounding box center [62, 53] width 86 height 16
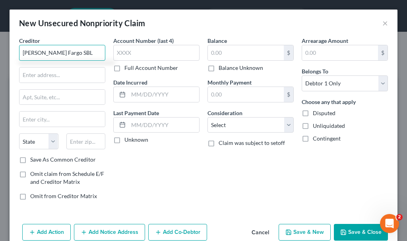
type input "Wells Fargo SBL"
type input "P.O. Box 29482"
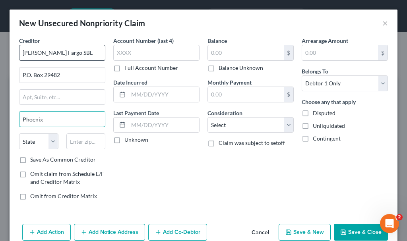
type input "Phoenix"
select select "3"
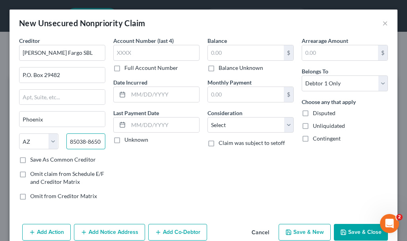
type input "85038-8650"
click at [30, 158] on label "Save As Common Creditor" at bounding box center [63, 160] width 66 height 8
click at [33, 158] on input "Save As Common Creditor" at bounding box center [35, 158] width 5 height 5
checkbox input "true"
click at [144, 54] on input "text" at bounding box center [156, 53] width 86 height 16
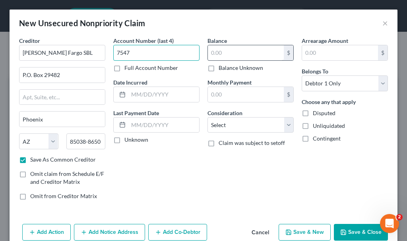
type input "7547"
click at [244, 52] on input "text" at bounding box center [246, 52] width 76 height 15
type input "70,101.42"
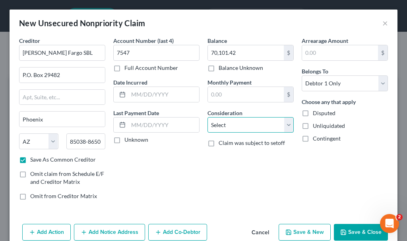
click at [227, 124] on select "Select Cable / Satellite Services Collection Agency Credit Card Debt Debt Couns…" at bounding box center [251, 125] width 86 height 16
select select "14"
click at [208, 117] on select "Select Cable / Satellite Services Collection Agency Credit Card Debt Debt Couns…" at bounding box center [251, 125] width 86 height 16
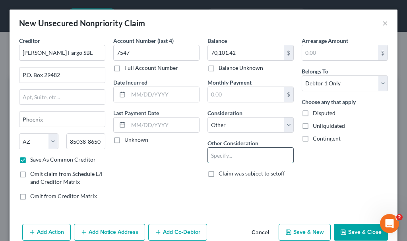
click at [235, 155] on input "text" at bounding box center [250, 155] width 85 height 15
type input "business debt"
click at [288, 234] on button "Save & New" at bounding box center [305, 232] width 52 height 17
checkbox input "false"
select select "0"
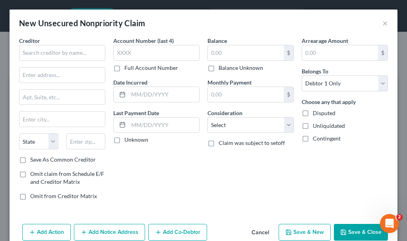
type input "0.00"
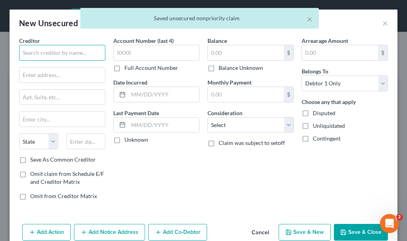
click at [76, 52] on input "text" at bounding box center [62, 53] width 86 height 16
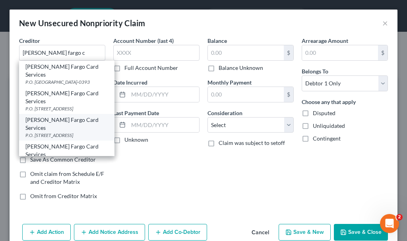
click at [57, 132] on div "P.O. Box 10347, Des Moines, IA 50306-0347" at bounding box center [66, 135] width 83 height 7
type input "Wells Fargo Card Services"
type input "P.O. Box 10347"
type input "Des Moines"
select select "16"
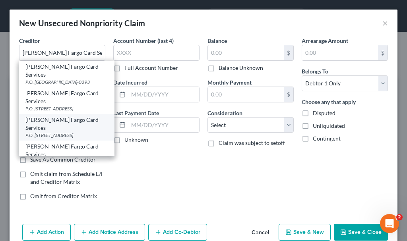
type input "50306-0347"
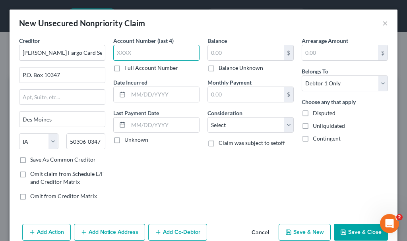
click at [146, 51] on input "text" at bounding box center [156, 53] width 86 height 16
type input "3359"
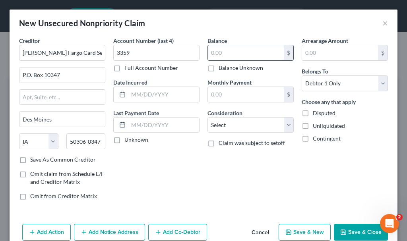
click at [218, 50] on input "text" at bounding box center [246, 52] width 76 height 15
type input "4,935.36"
click at [222, 127] on select "Select Cable / Satellite Services Collection Agency Credit Card Debt Debt Couns…" at bounding box center [251, 125] width 86 height 16
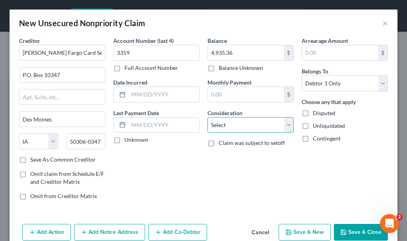
select select "2"
click at [208, 117] on select "Select Cable / Satellite Services Collection Agency Credit Card Debt Debt Couns…" at bounding box center [251, 125] width 86 height 16
click at [286, 225] on button "Save & New" at bounding box center [305, 232] width 52 height 17
select select "0"
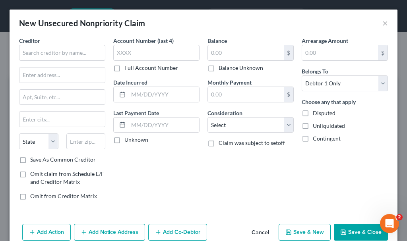
type input "0.00"
click at [77, 51] on input "text" at bounding box center [62, 53] width 86 height 16
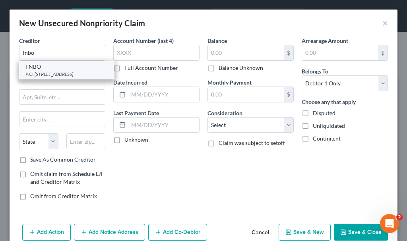
click at [44, 76] on div "P.O. Box 3331 Stop Code 9200, Omaha, NE 68103-0331" at bounding box center [66, 74] width 83 height 7
type input "FNBO"
type input "P.O. Box 3331"
type input "Stop Code 9200"
type input "Omaha"
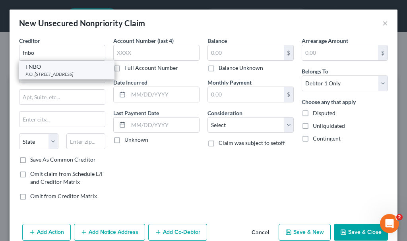
select select "30"
type input "68103-0331"
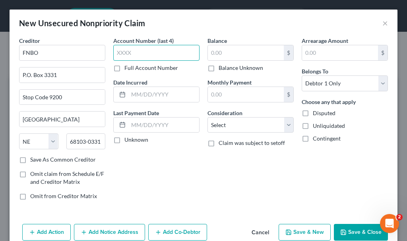
click at [131, 54] on input "text" at bounding box center [156, 53] width 86 height 16
type input "2961"
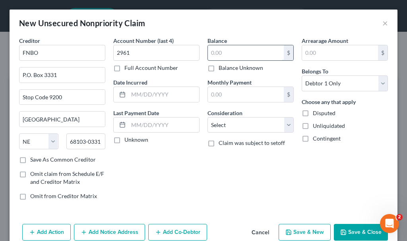
click at [222, 52] on input "text" at bounding box center [246, 52] width 76 height 15
type input "917.96"
click at [235, 127] on select "Select Cable / Satellite Services Collection Agency Credit Card Debt Debt Couns…" at bounding box center [251, 125] width 86 height 16
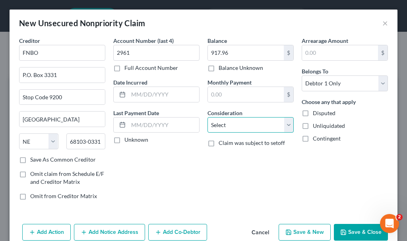
click at [235, 127] on select "Select Cable / Satellite Services Collection Agency Credit Card Debt Debt Couns…" at bounding box center [251, 125] width 86 height 16
select select "2"
click at [208, 117] on select "Select Cable / Satellite Services Collection Agency Credit Card Debt Debt Couns…" at bounding box center [251, 125] width 86 height 16
click at [288, 233] on button "Save & New" at bounding box center [305, 232] width 52 height 17
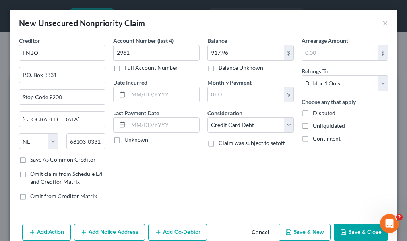
select select "0"
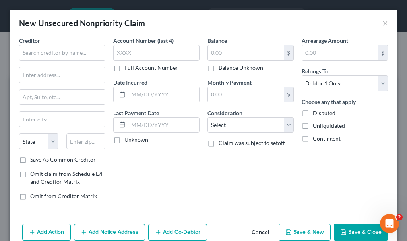
type input "0.00"
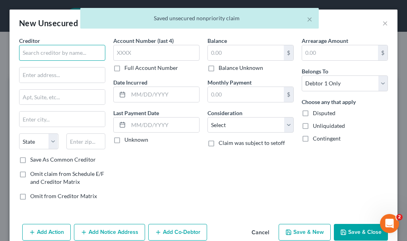
click at [78, 54] on input "text" at bounding box center [62, 53] width 86 height 16
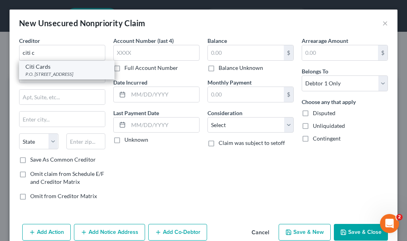
click at [56, 71] on div "P.O. Box 6500, Sioux Falls, SD 57117" at bounding box center [66, 74] width 83 height 7
type input "Citi Cards"
type input "P.O. Box 6500"
type input "Sioux Falls"
select select "43"
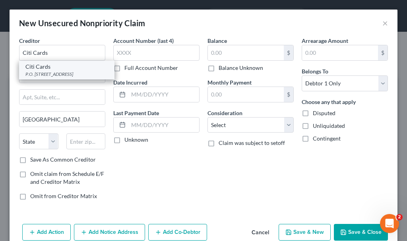
type input "57117"
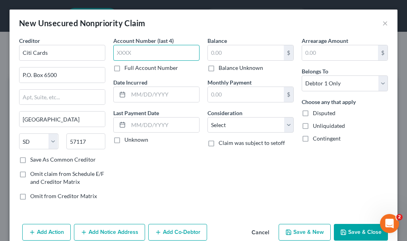
click at [132, 54] on input "text" at bounding box center [156, 53] width 86 height 16
type input "1624"
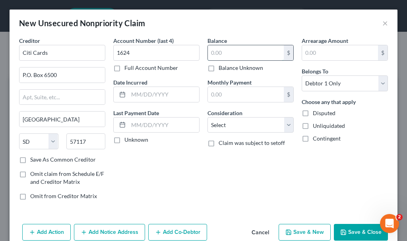
click at [226, 54] on input "text" at bounding box center [246, 52] width 76 height 15
type input "20,169.09"
click at [240, 121] on select "Select Cable / Satellite Services Collection Agency Credit Card Debt Debt Couns…" at bounding box center [251, 125] width 86 height 16
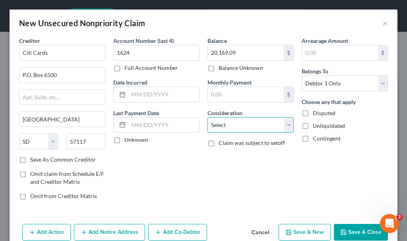
select select "2"
click at [208, 117] on select "Select Cable / Satellite Services Collection Agency Credit Card Debt Debt Couns…" at bounding box center [251, 125] width 86 height 16
click at [345, 233] on button "Save & Close" at bounding box center [361, 232] width 54 height 17
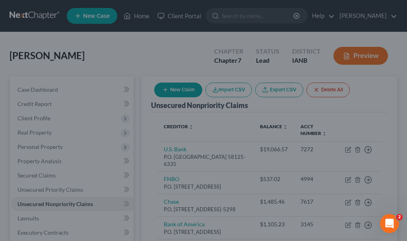
type input "0.00"
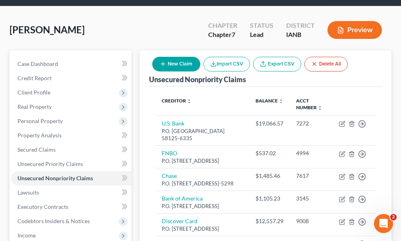
scroll to position [39, 0]
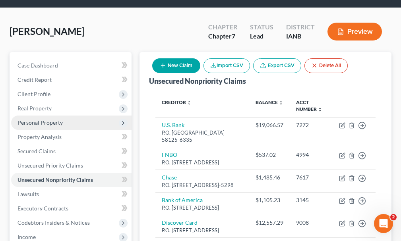
click at [46, 119] on span "Personal Property" at bounding box center [39, 122] width 45 height 7
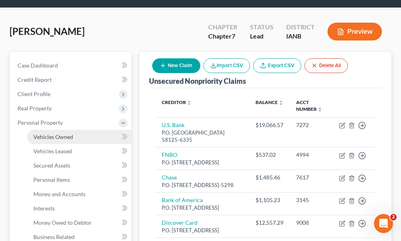
click at [49, 134] on span "Vehicles Owned" at bounding box center [53, 137] width 40 height 7
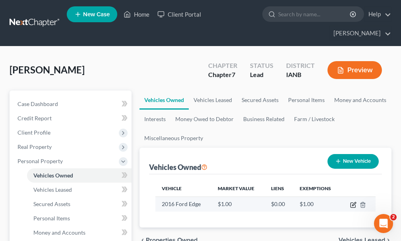
click at [352, 202] on icon "button" at bounding box center [353, 205] width 6 height 6
select select "0"
select select "10"
select select "0"
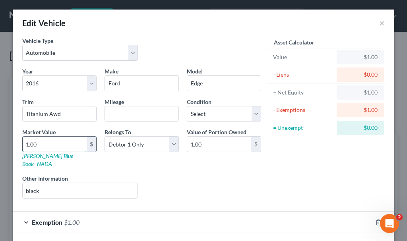
click at [52, 146] on input "1.00" at bounding box center [55, 144] width 64 height 15
type input "7"
type input "7.00"
type input "70"
type input "70.00"
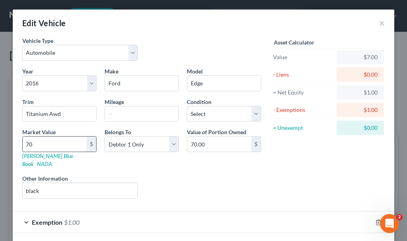
type input "700"
type input "700.00"
type input "7000"
type input "7,000.00"
type input "7,000"
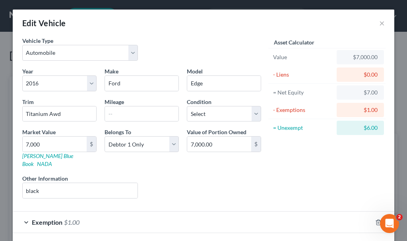
click at [72, 219] on span "$1.00" at bounding box center [72, 223] width 16 height 8
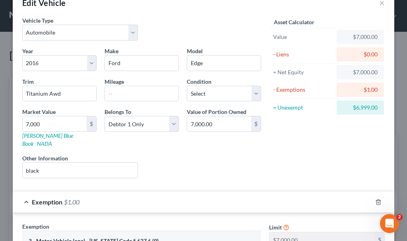
scroll to position [119, 0]
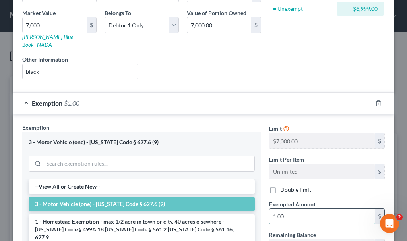
click at [295, 209] on input "1.00" at bounding box center [322, 216] width 105 height 15
type input "7,000"
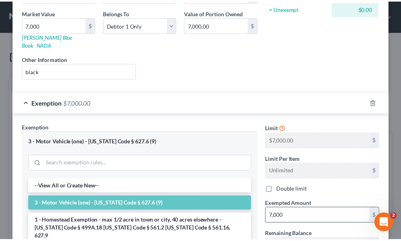
scroll to position [233, 0]
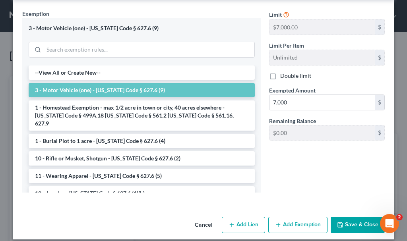
click at [341, 222] on icon "button" at bounding box center [340, 225] width 6 height 6
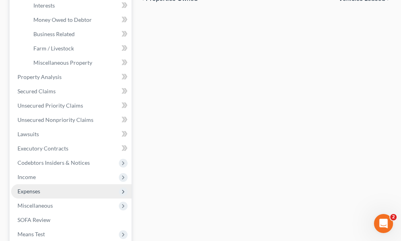
scroll to position [278, 0]
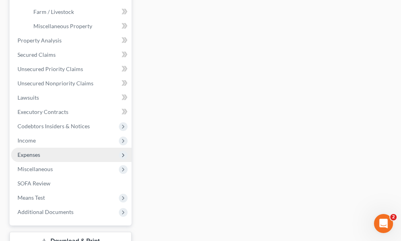
click at [30, 152] on span "Expenses" at bounding box center [28, 155] width 23 height 7
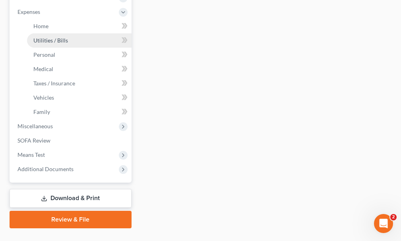
click at [44, 37] on span "Utilities / Bills" at bounding box center [50, 40] width 35 height 7
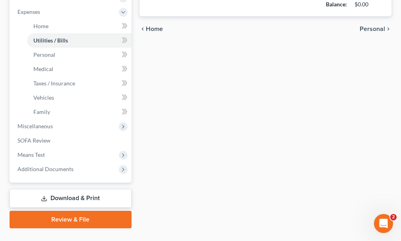
type input "0.00"
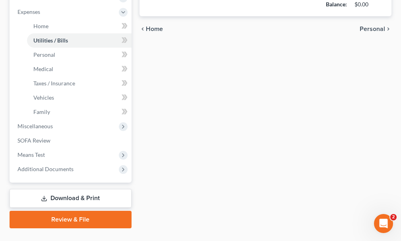
type input "0.00"
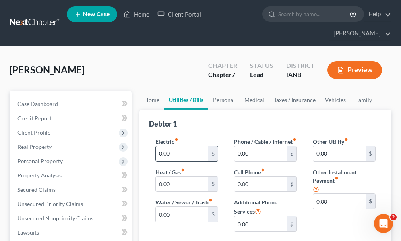
click at [181, 146] on input "0.00" at bounding box center [182, 153] width 52 height 15
type input "260"
click at [253, 148] on input "60" at bounding box center [261, 153] width 52 height 15
type input "310"
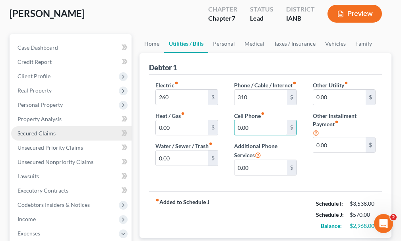
scroll to position [119, 0]
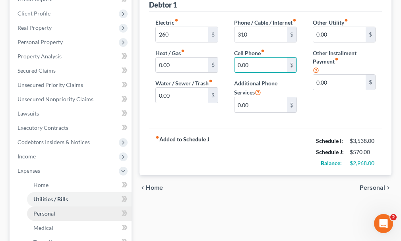
click at [49, 210] on span "Personal" at bounding box center [44, 213] width 22 height 7
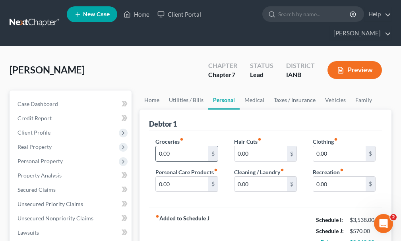
click at [179, 146] on input "0.00" at bounding box center [182, 153] width 52 height 15
type input "300"
click at [179, 146] on input "300" at bounding box center [182, 153] width 52 height 15
type input "400"
click at [337, 146] on input "0.00" at bounding box center [339, 153] width 52 height 15
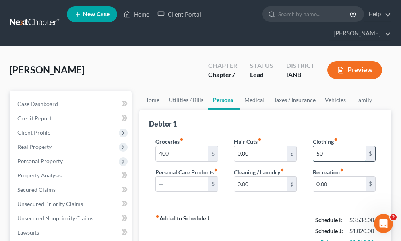
type input "50"
click at [179, 177] on input "text" at bounding box center [182, 184] width 52 height 15
type input "100"
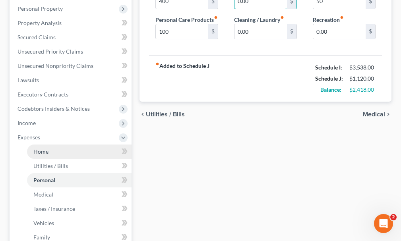
scroll to position [159, 0]
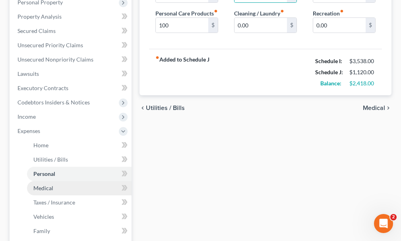
click at [44, 185] on span "Medical" at bounding box center [43, 188] width 20 height 7
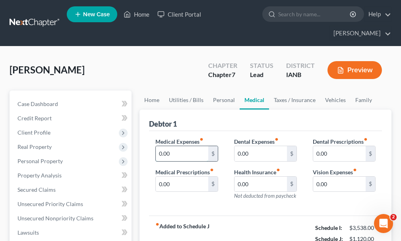
click at [182, 146] on input "0.00" at bounding box center [182, 153] width 52 height 15
type input "417"
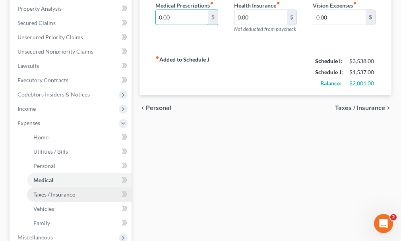
scroll to position [199, 0]
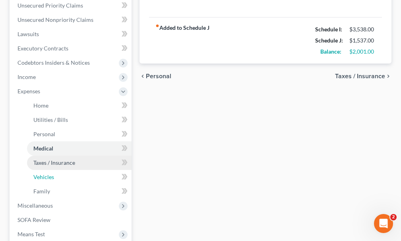
click at [44, 174] on span "Vehicles" at bounding box center [43, 177] width 21 height 7
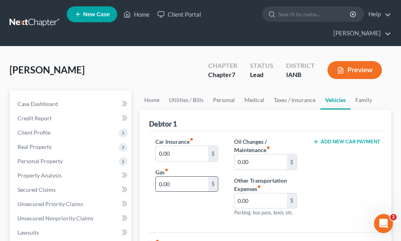
click at [180, 177] on input "0.00" at bounding box center [182, 184] width 52 height 15
type input "200"
click at [179, 146] on input "0.00" at bounding box center [182, 153] width 52 height 15
type input "240"
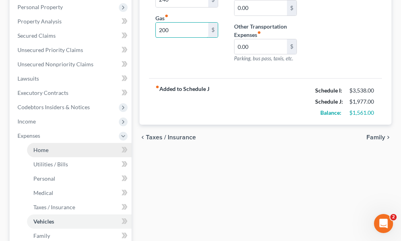
scroll to position [159, 0]
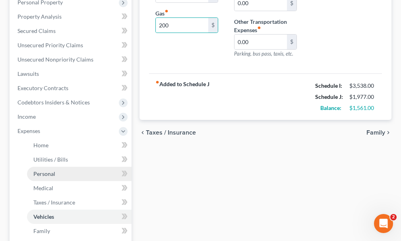
click at [43, 171] on span "Personal" at bounding box center [44, 174] width 22 height 7
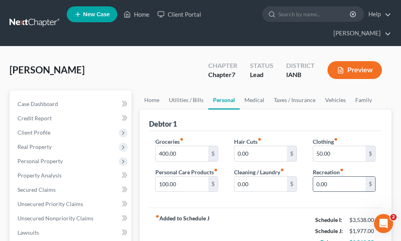
click at [334, 177] on input "0.00" at bounding box center [339, 184] width 52 height 15
type input "50"
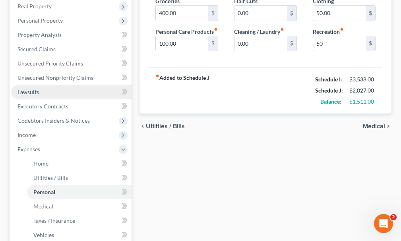
click at [25, 89] on span "Lawsuits" at bounding box center [27, 92] width 21 height 7
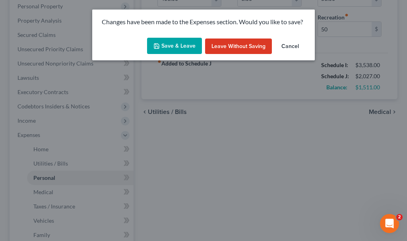
click at [173, 45] on button "Save & Leave" at bounding box center [174, 46] width 55 height 17
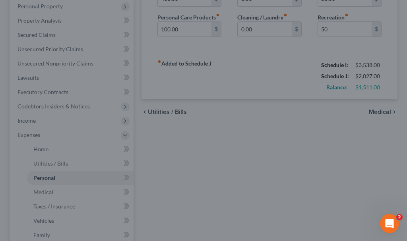
type input "50.00"
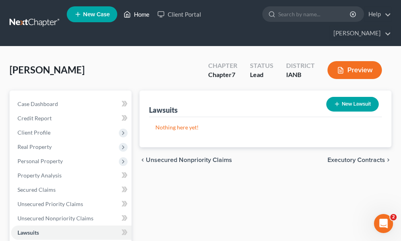
click at [141, 15] on link "Home" at bounding box center [137, 14] width 34 height 14
